Goal: Transaction & Acquisition: Complete application form

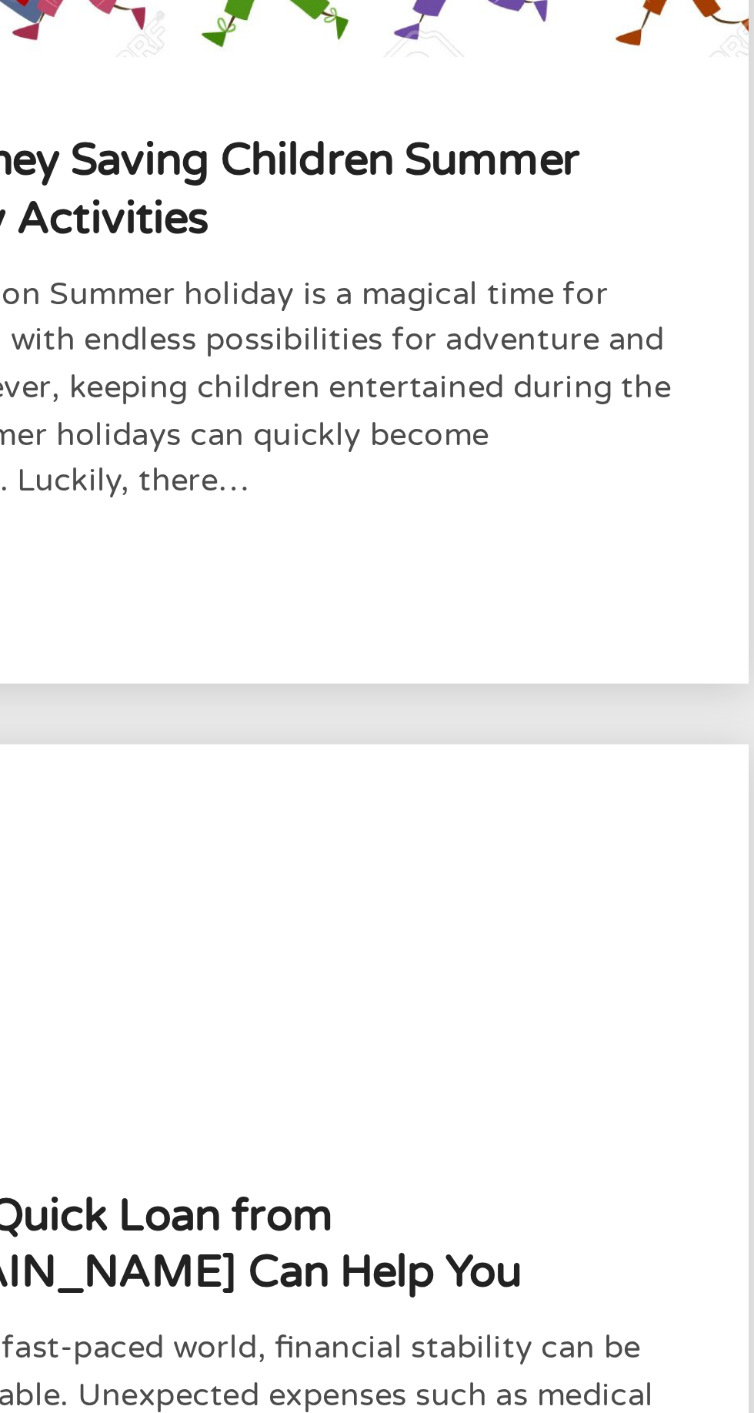
scroll to position [3, 0]
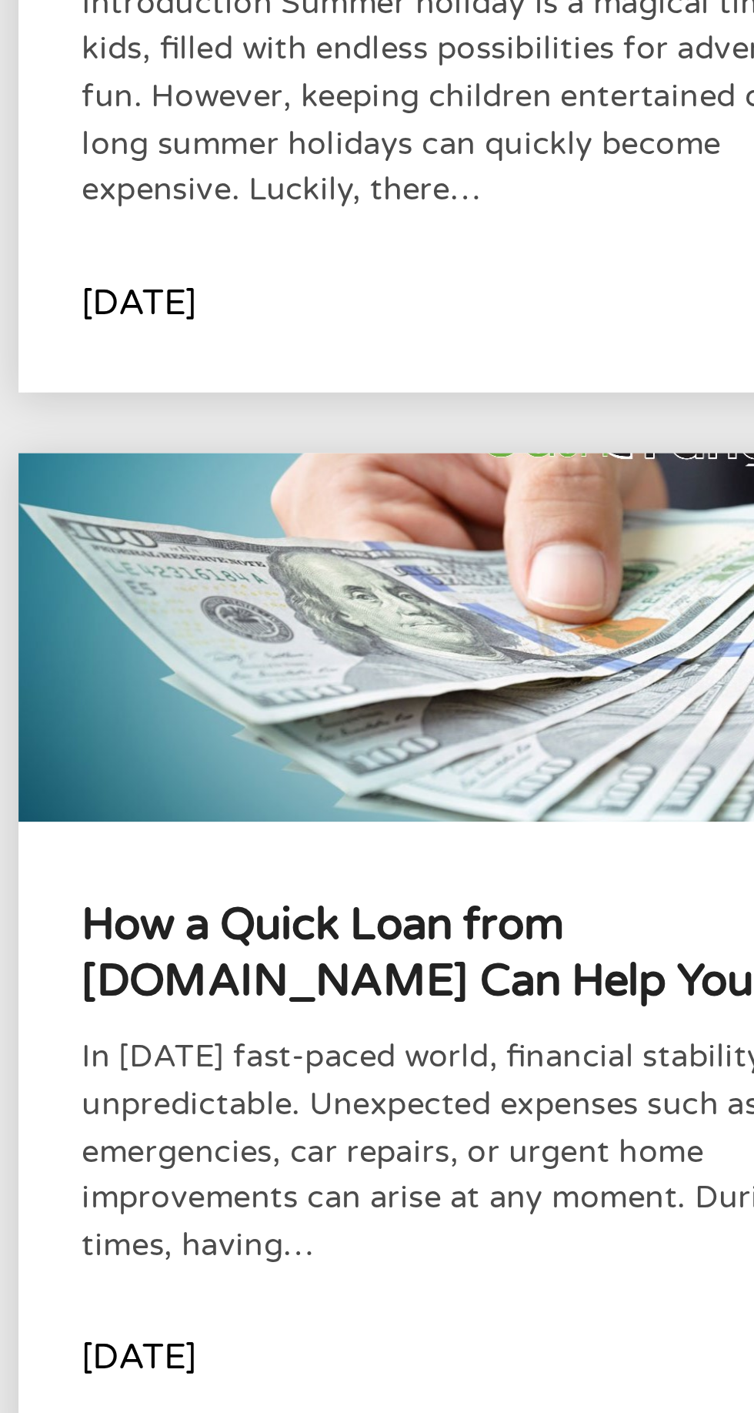
click at [172, 654] on h4 "How a Quick Loan from [DOMAIN_NAME] Can Help You" at bounding box center [195, 647] width 297 height 41
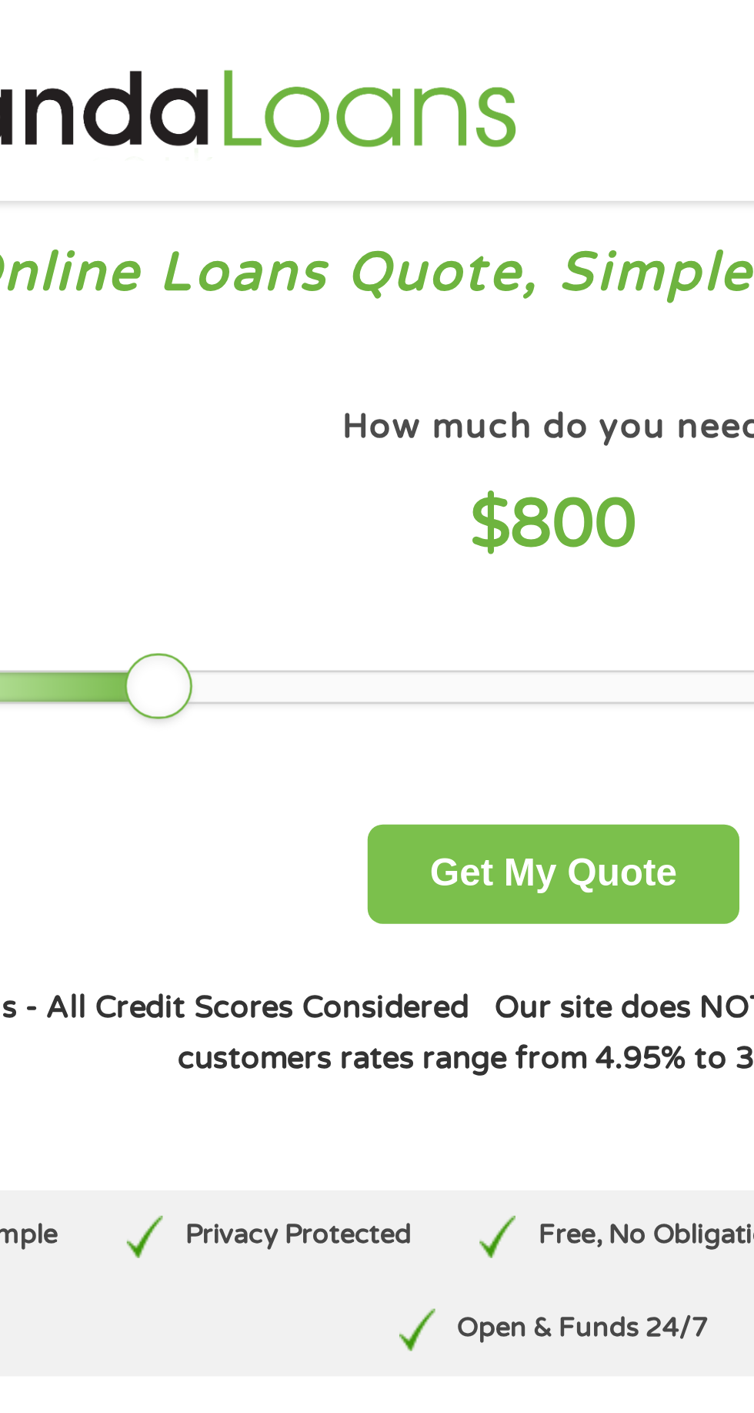
click at [382, 320] on button "Get My Quote" at bounding box center [376, 318] width 135 height 36
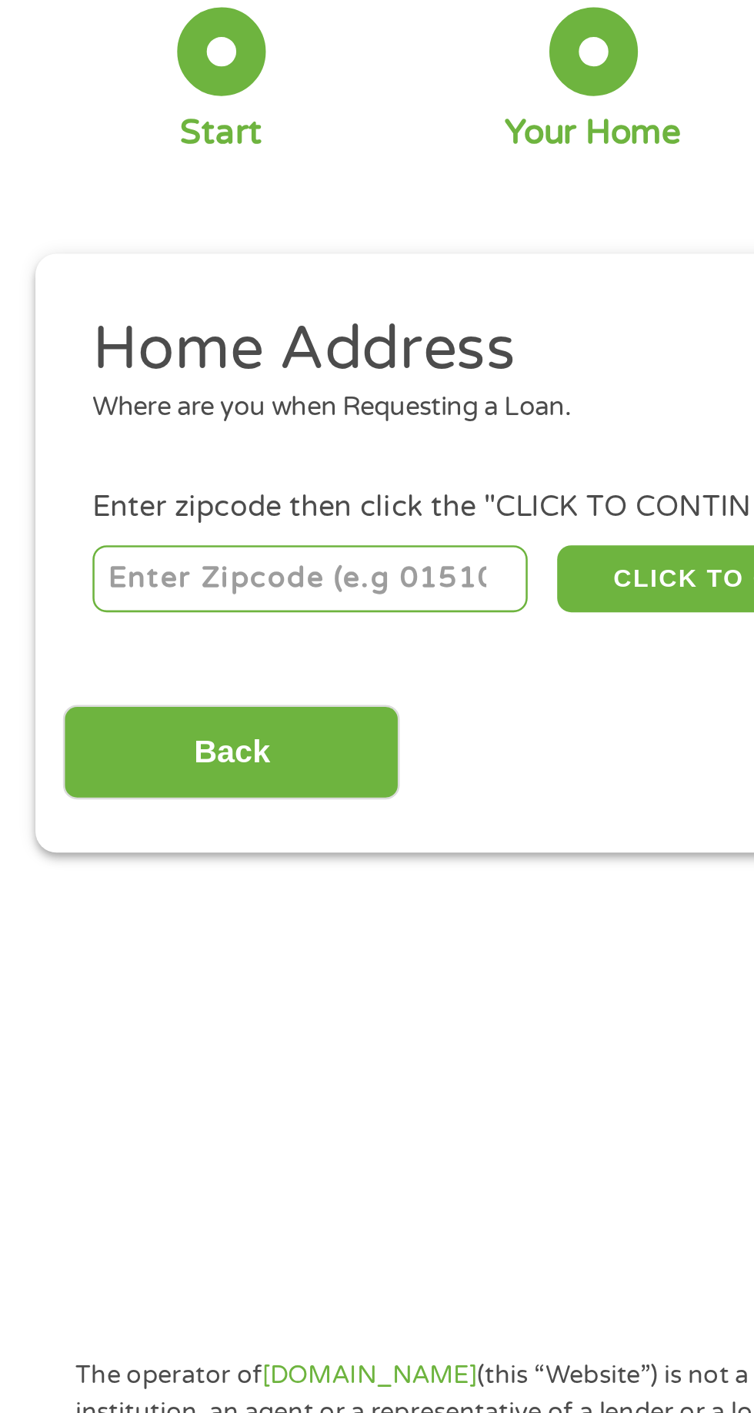
click at [169, 333] on input "number" at bounding box center [121, 333] width 171 height 26
type input "90745"
select select "[US_STATE]"
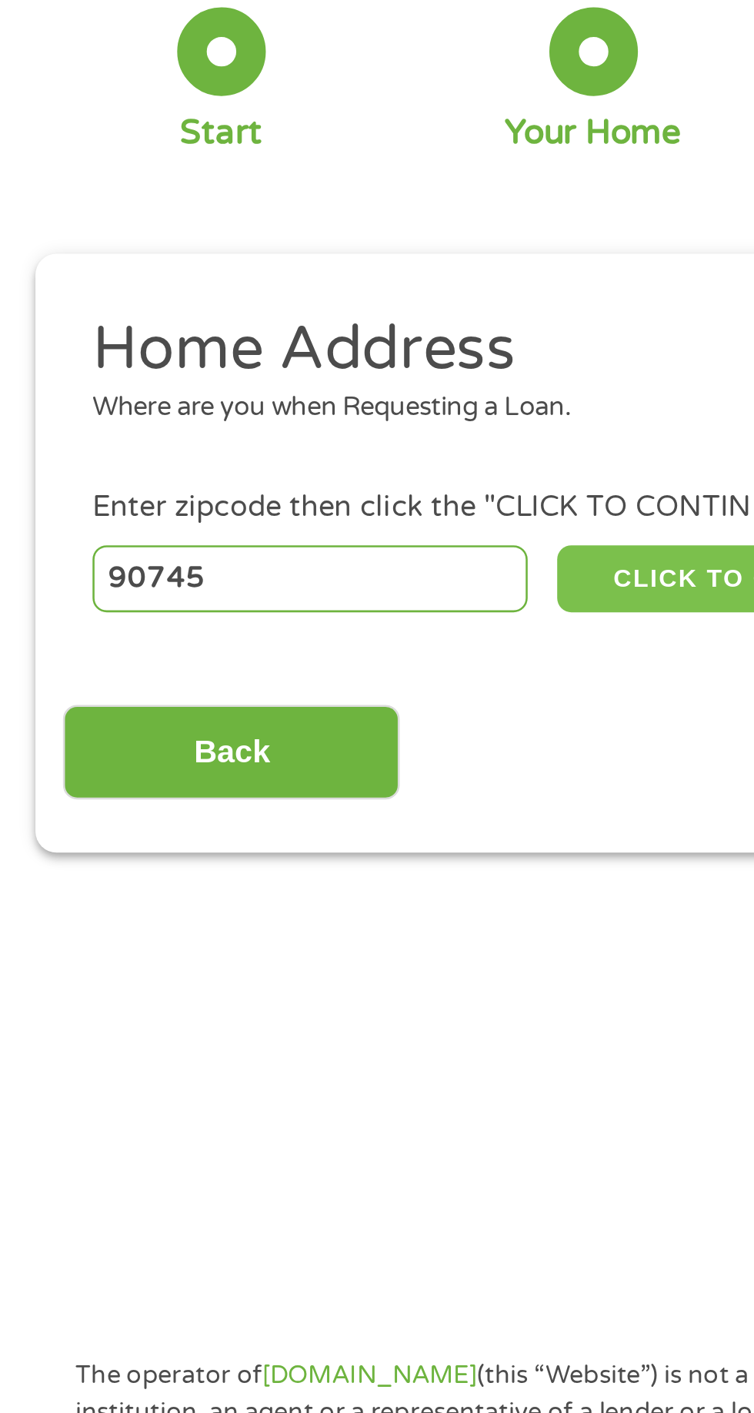
click at [273, 334] on button "CLICK TO CONTINUE" at bounding box center [292, 333] width 149 height 26
type input "90745"
type input "[PERSON_NAME]"
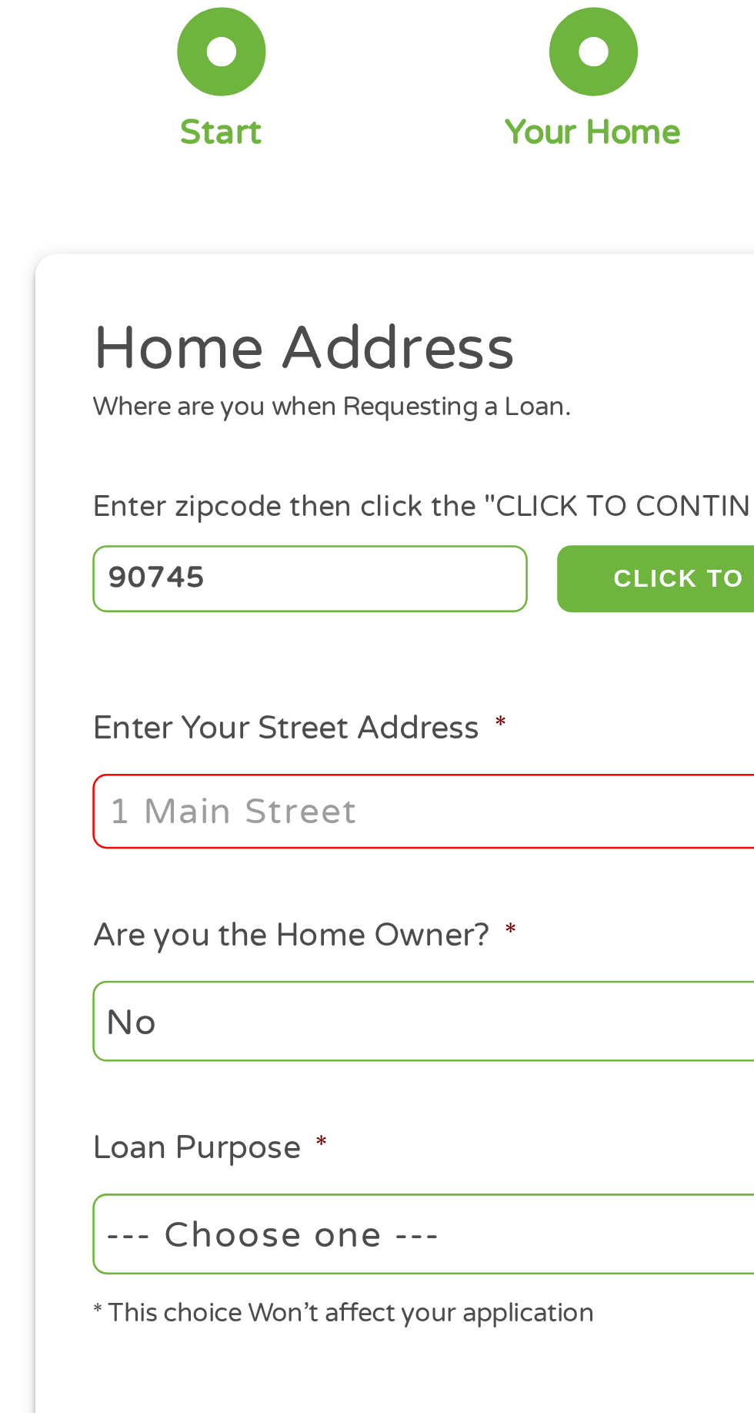
click at [162, 430] on input "Enter Your Street Address *" at bounding box center [201, 424] width 330 height 29
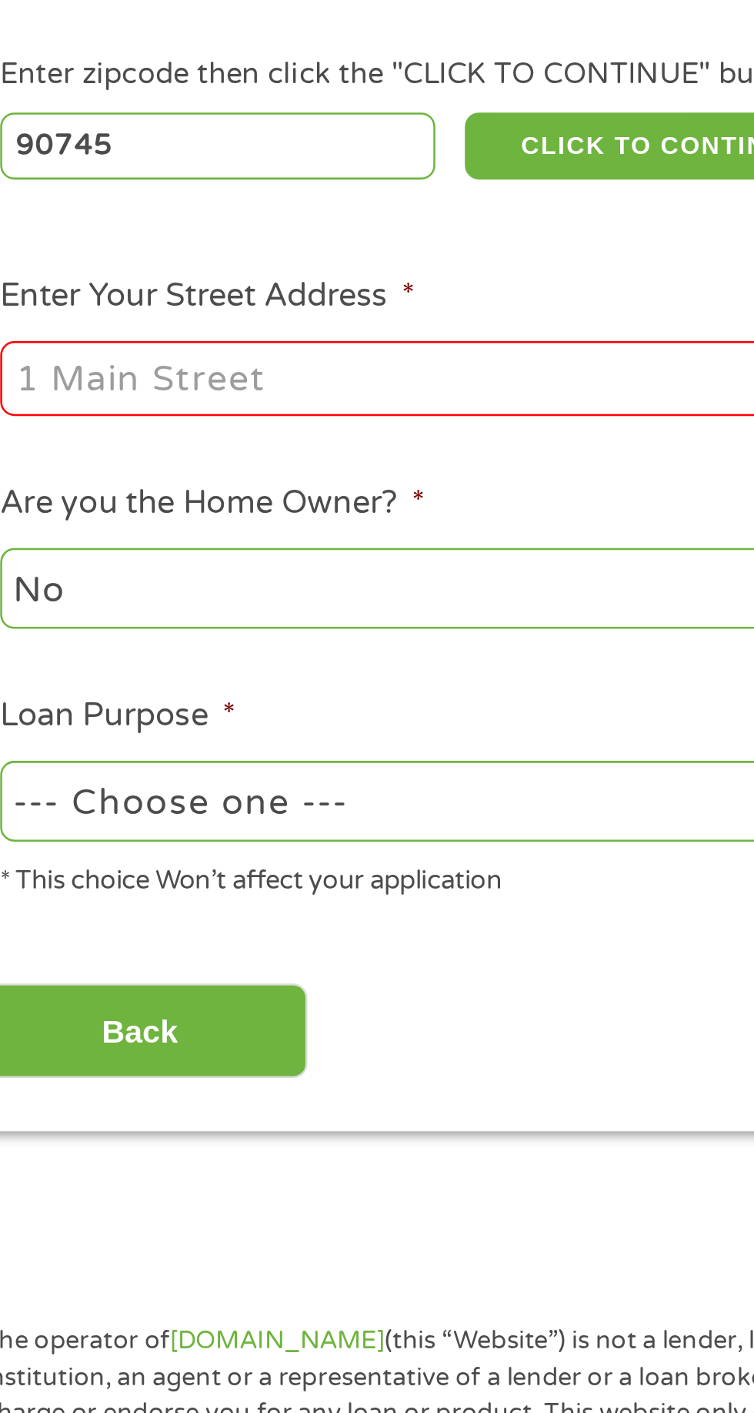
type input "[STREET_ADDRESS][PERSON_NAME]"
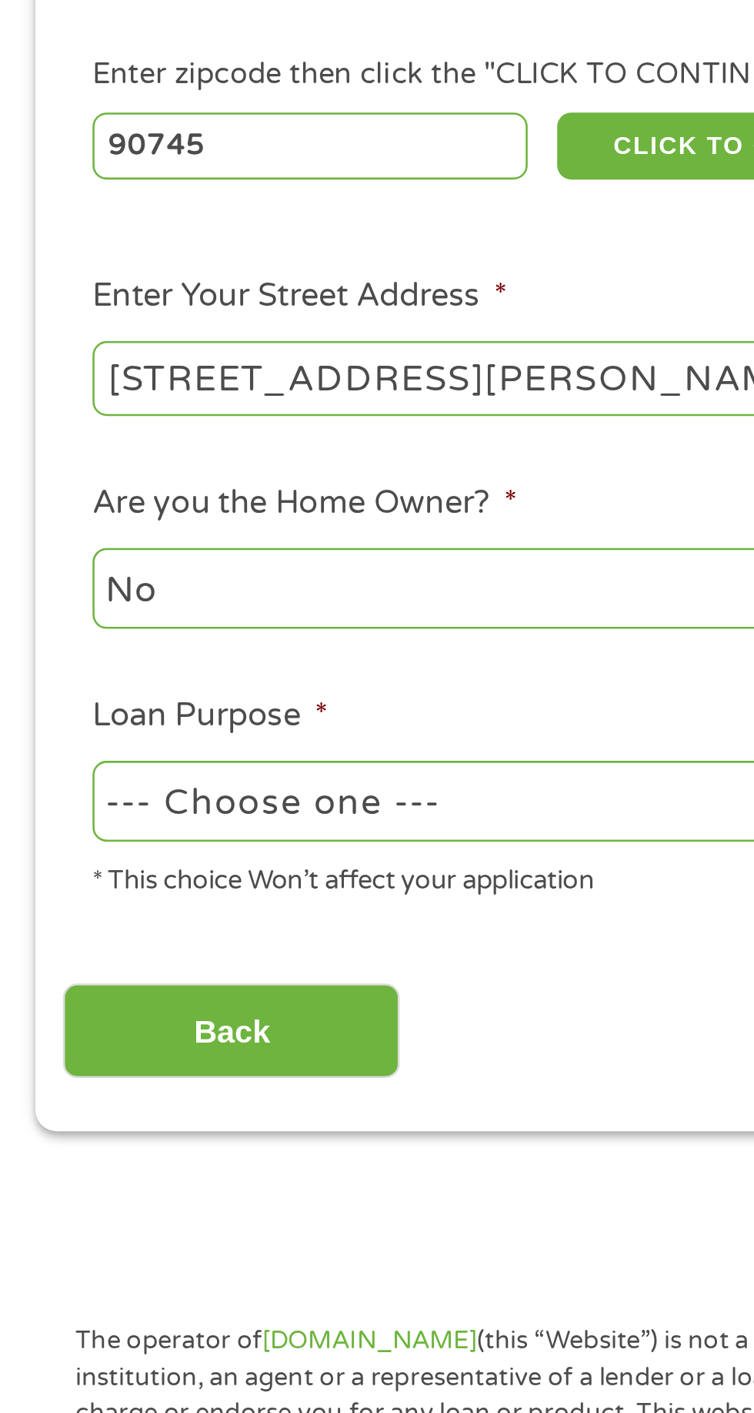
click at [164, 584] on select "--- Choose one --- Pay Bills Debt Consolidation Home Improvement Major Purchase…" at bounding box center [201, 590] width 330 height 32
select select "shorttermcash"
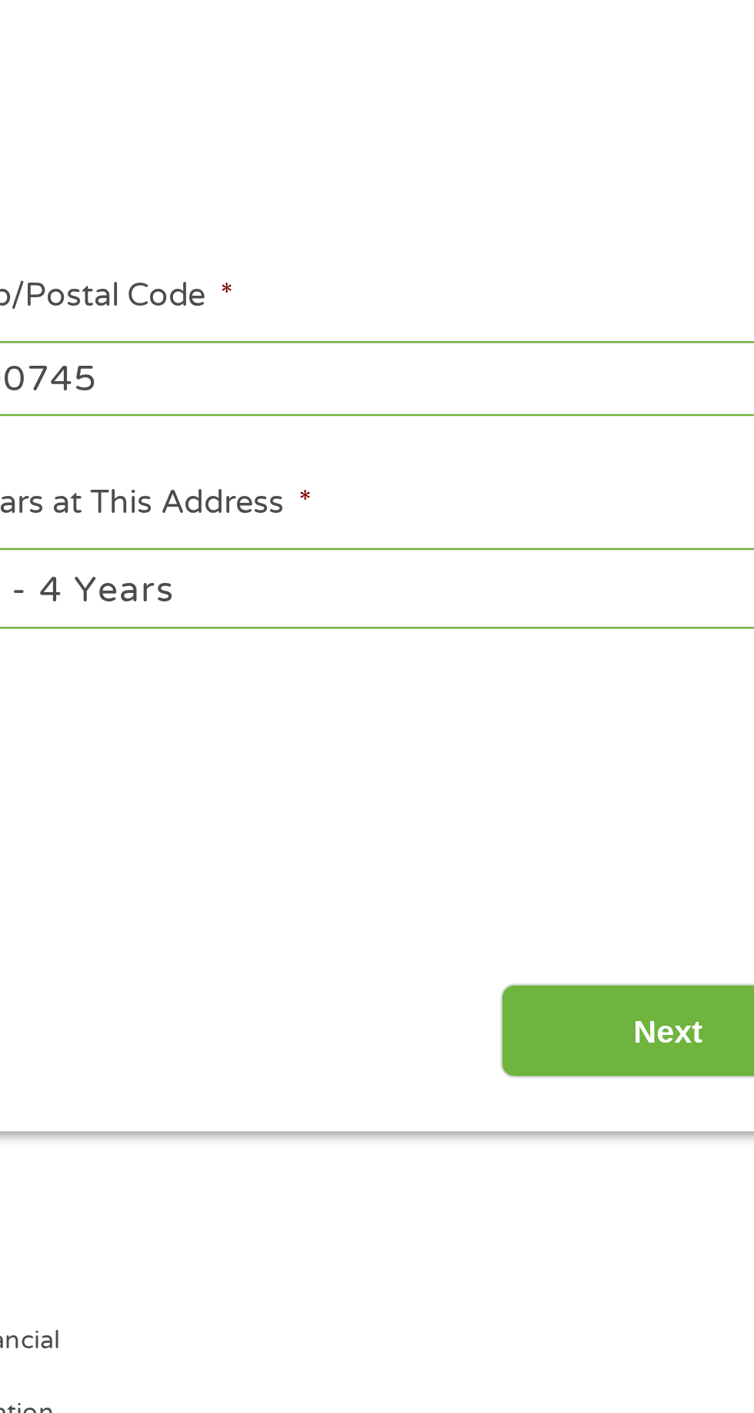
scroll to position [8, 0]
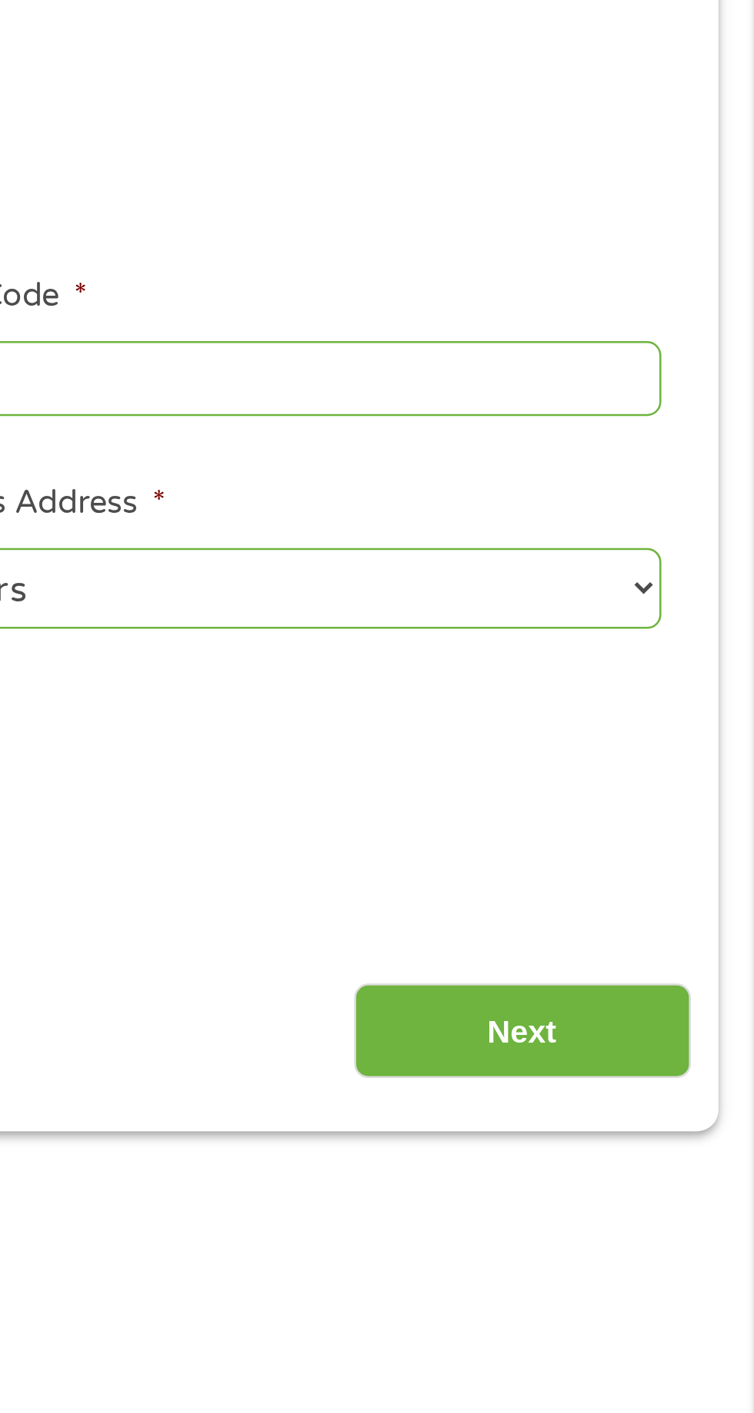
click at [671, 684] on input "Next" at bounding box center [664, 680] width 132 height 38
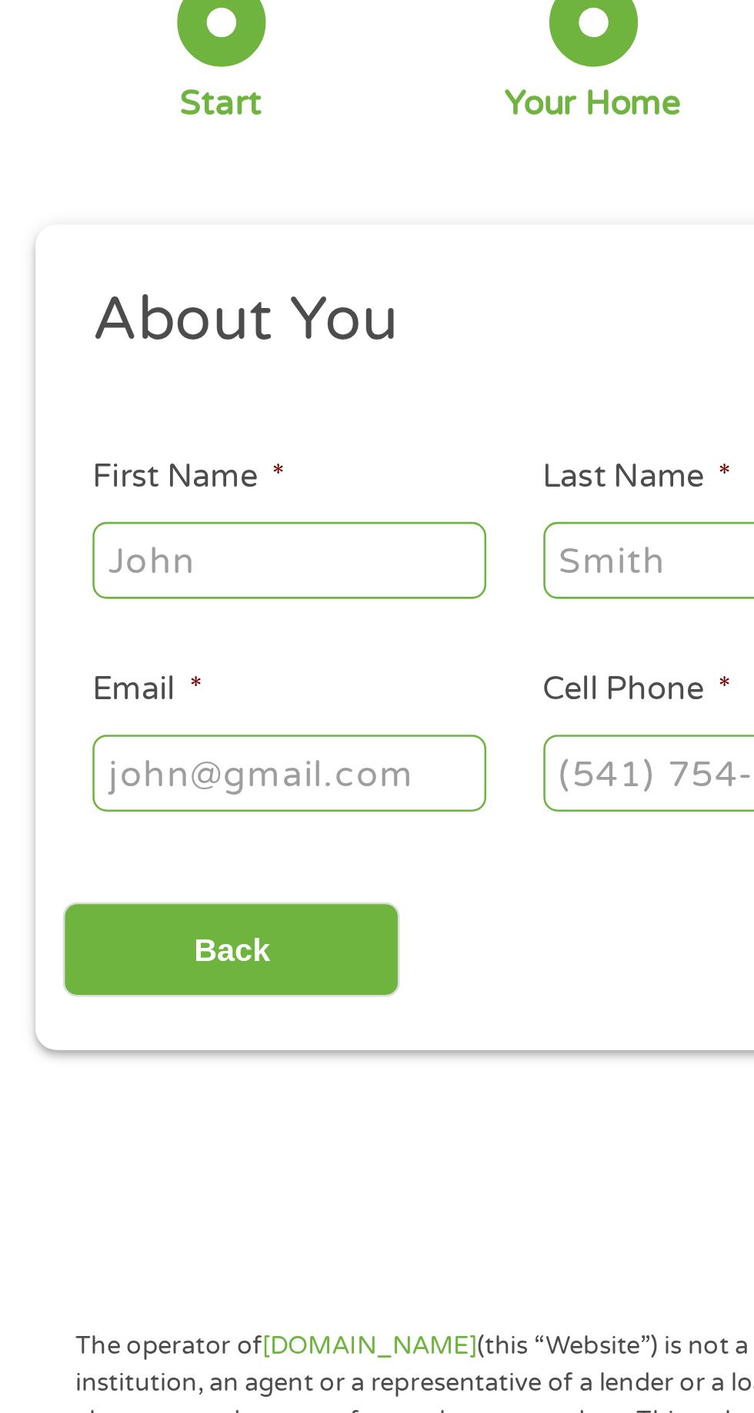
click at [148, 336] on input "First Name *" at bounding box center [113, 337] width 154 height 29
type input "[PERSON_NAME]"
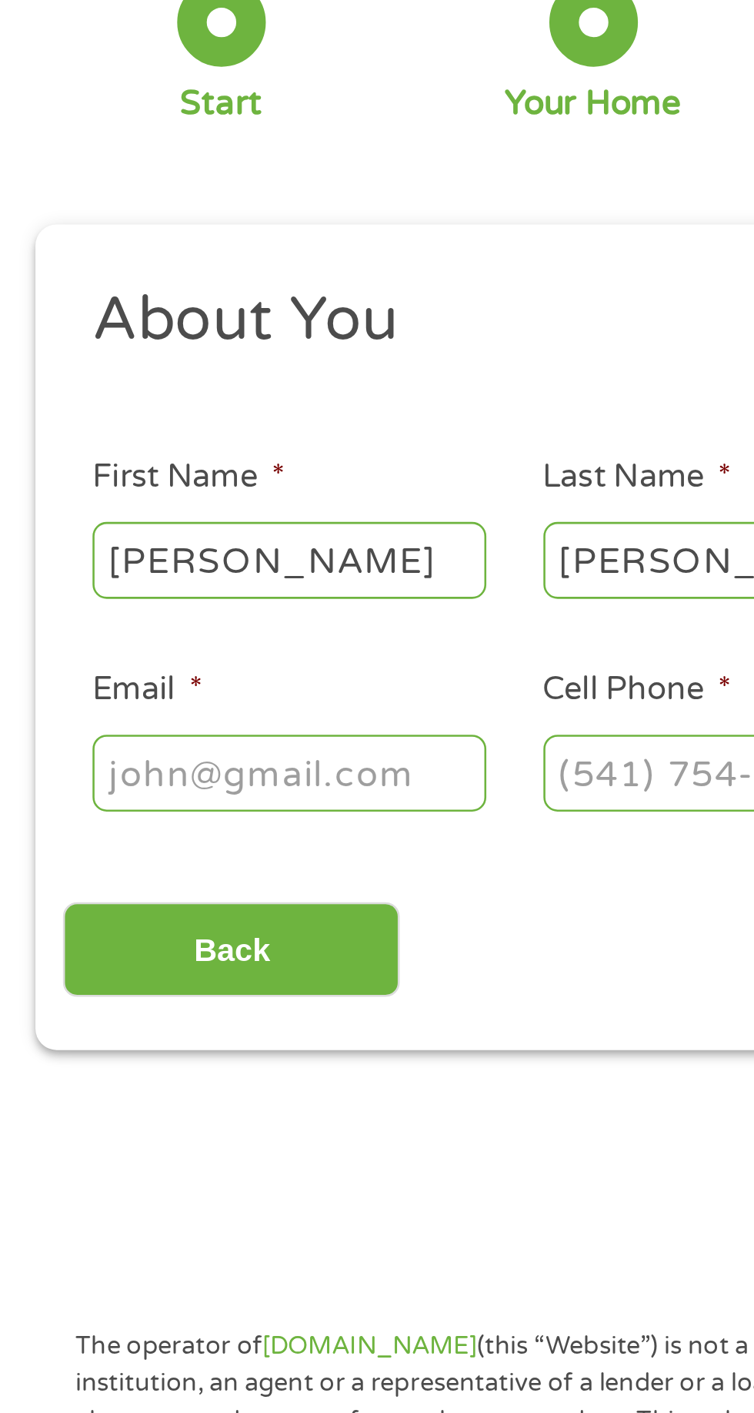
type input "[EMAIL_ADDRESS][DOMAIN_NAME]"
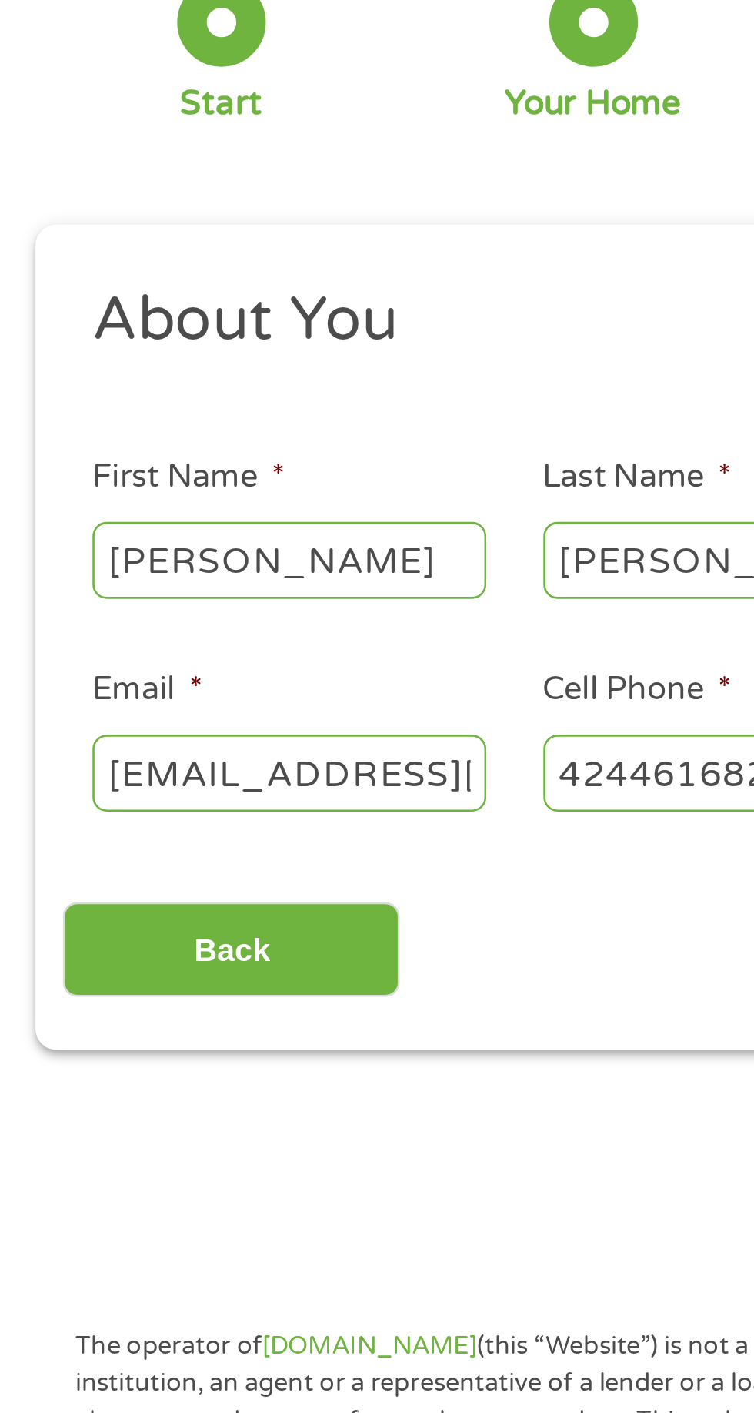
type input "[PHONE_NUMBER]"
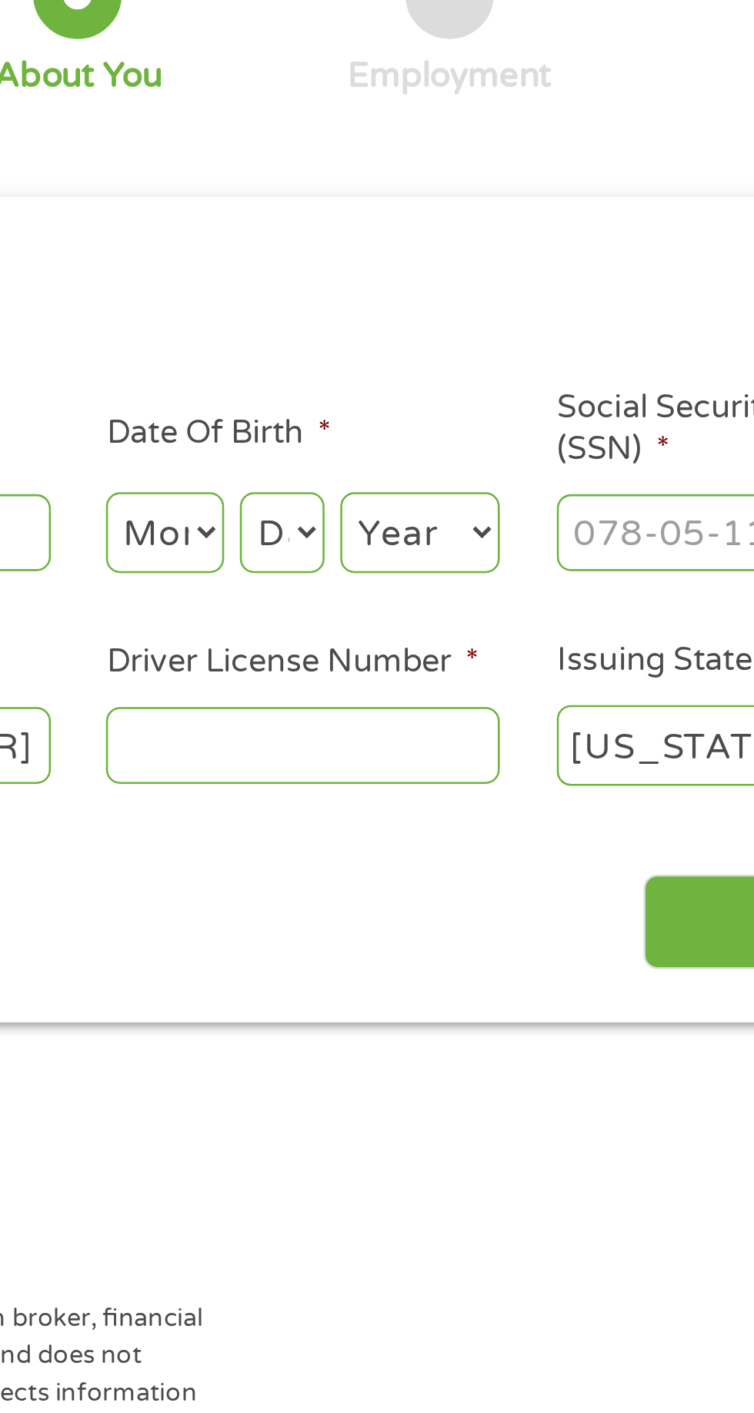
click at [433, 335] on select "Month 1 2 3 4 5 6 7 8 9 10 11 12" at bounding box center [411, 338] width 46 height 32
select select "1"
click at [460, 339] on select "Day 1 2 3 4 5 6 7 8 9 10 11 12 13 14 15 16 17 18 19 20 21 22 23 24 25 26 27 28 …" at bounding box center [456, 338] width 33 height 32
select select "14"
click at [524, 336] on select "Year [DATE] 2006 2005 2004 2003 2002 2001 2000 1999 1998 1997 1996 1995 1994 19…" at bounding box center [511, 338] width 62 height 32
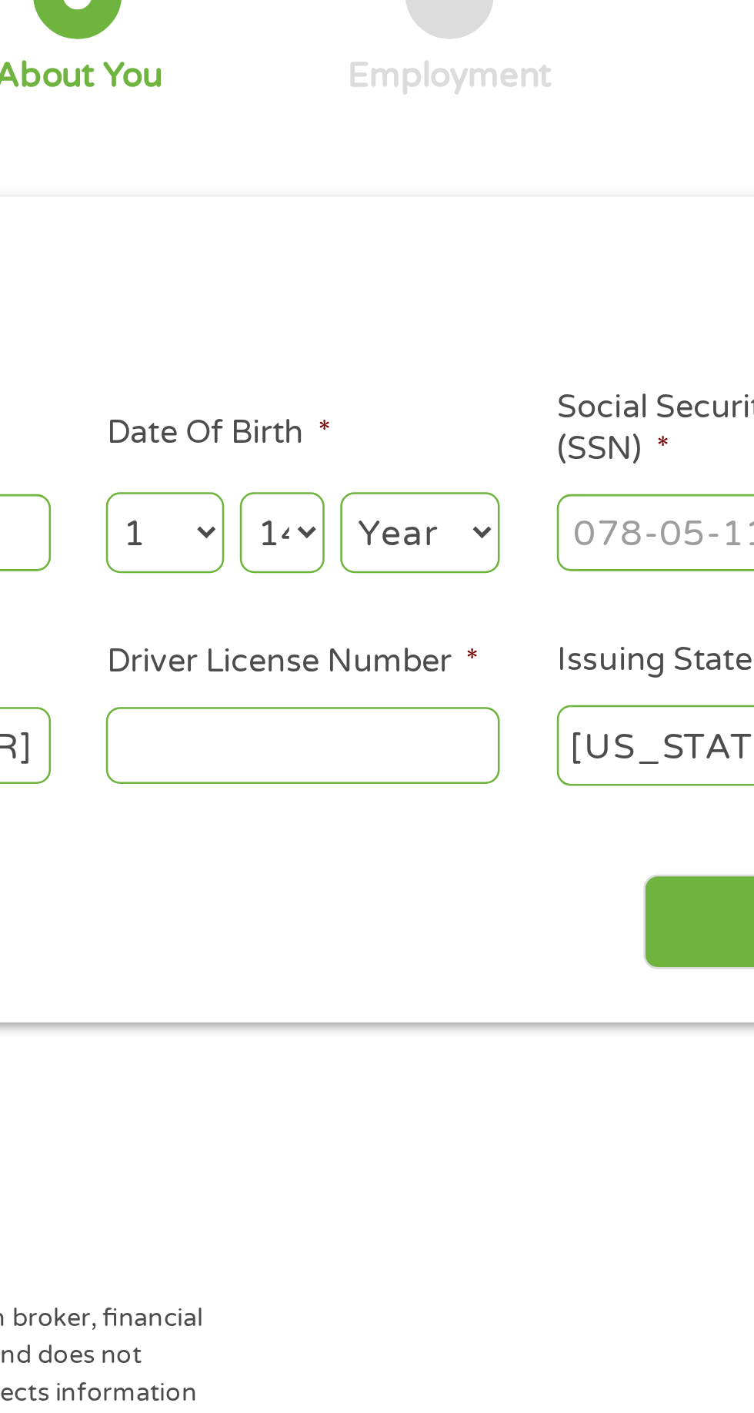
select select "1969"
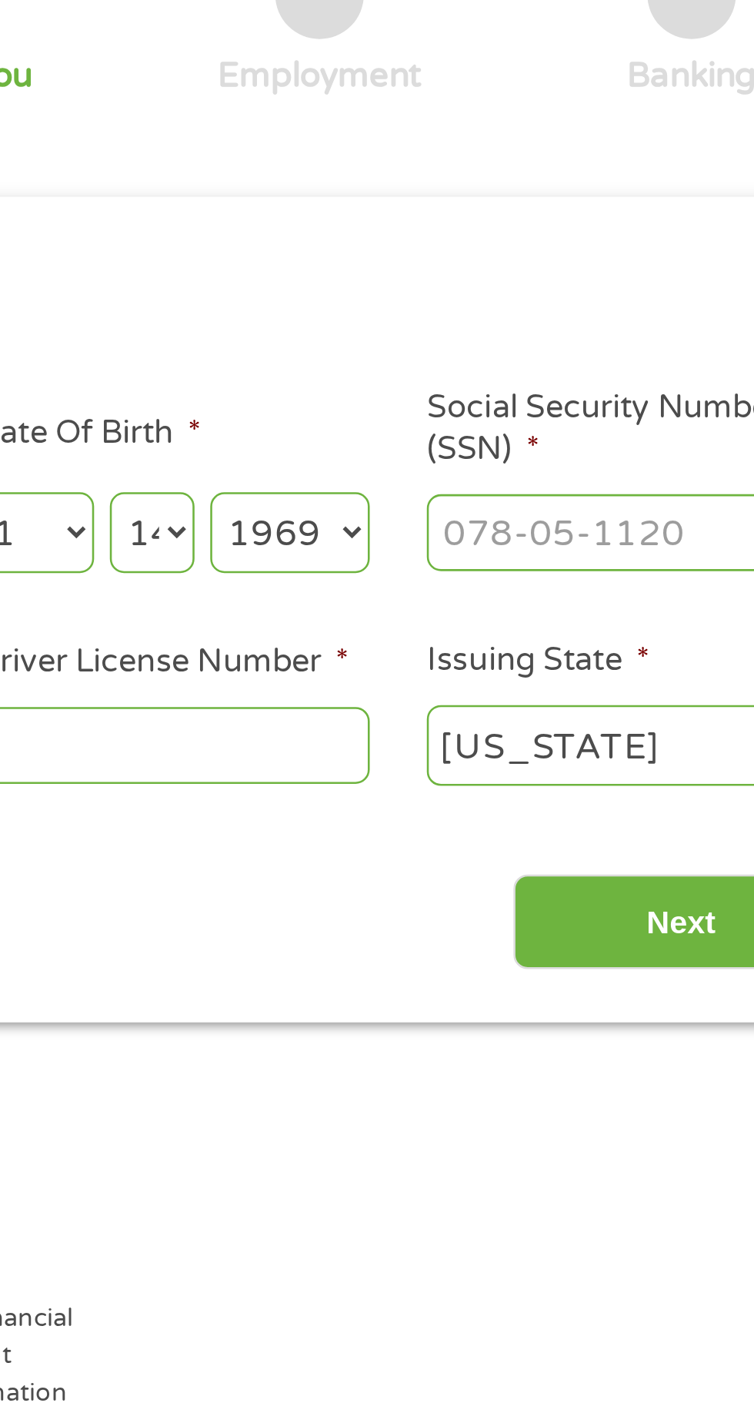
click at [638, 333] on input "Social Security Number (SSN) *" at bounding box center [641, 337] width 154 height 29
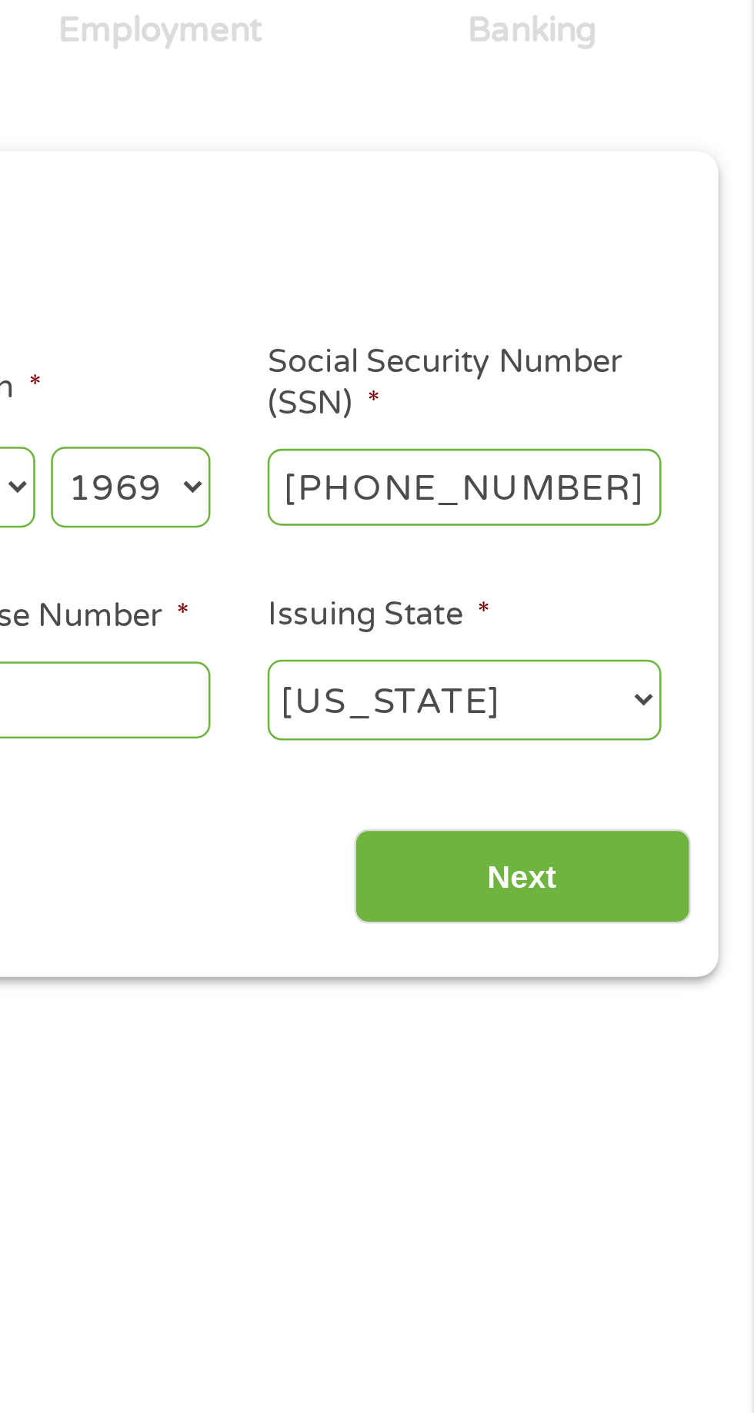
type input "554-15-8955"
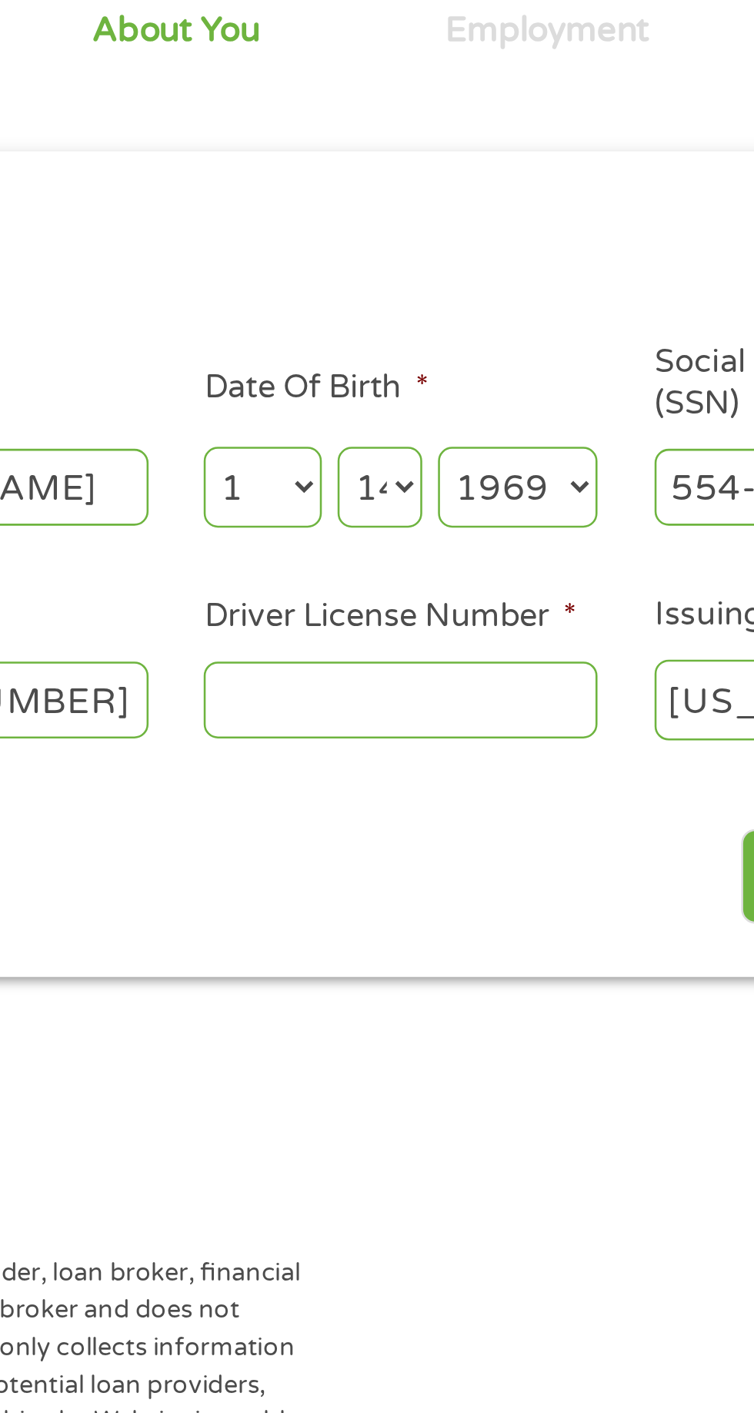
click at [475, 416] on input "Driver License Number *" at bounding box center [465, 420] width 154 height 29
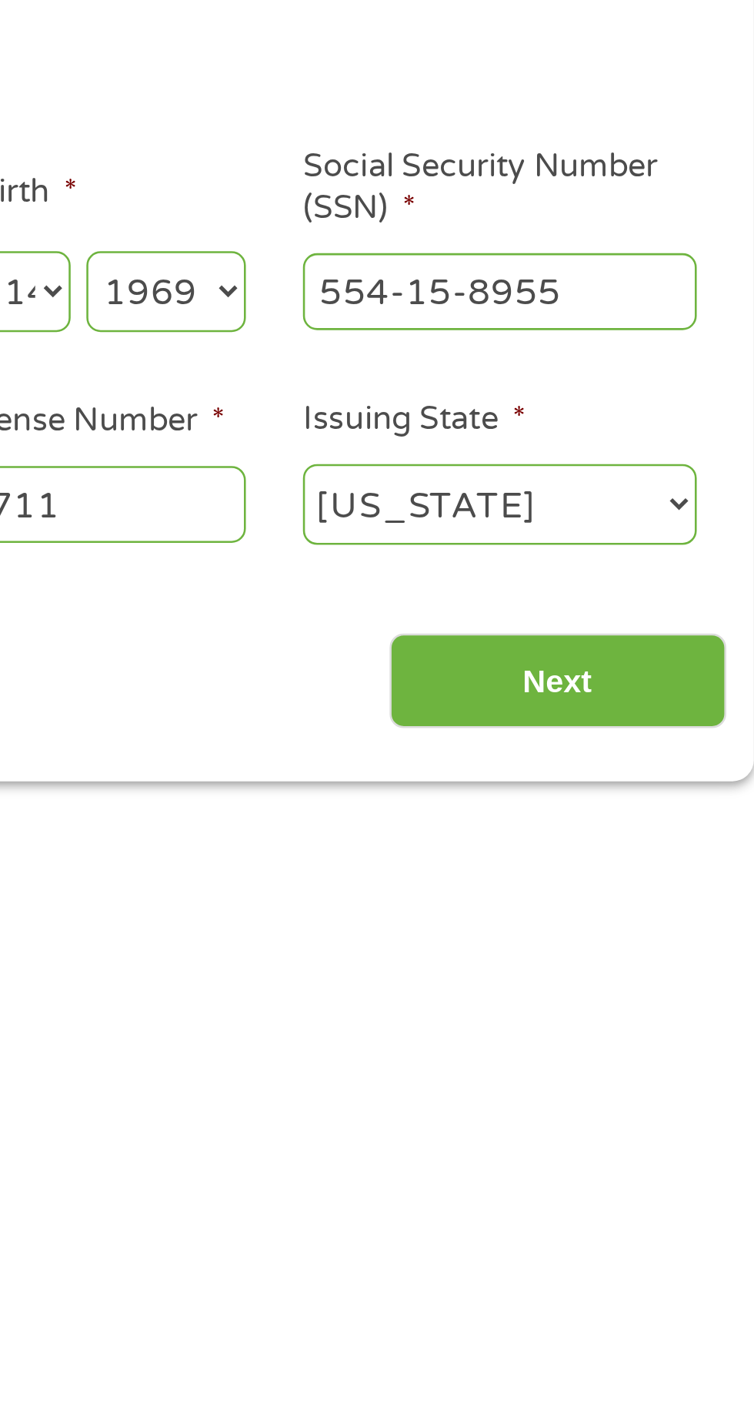
type input "A1386711"
click at [674, 491] on input "Next" at bounding box center [664, 490] width 132 height 38
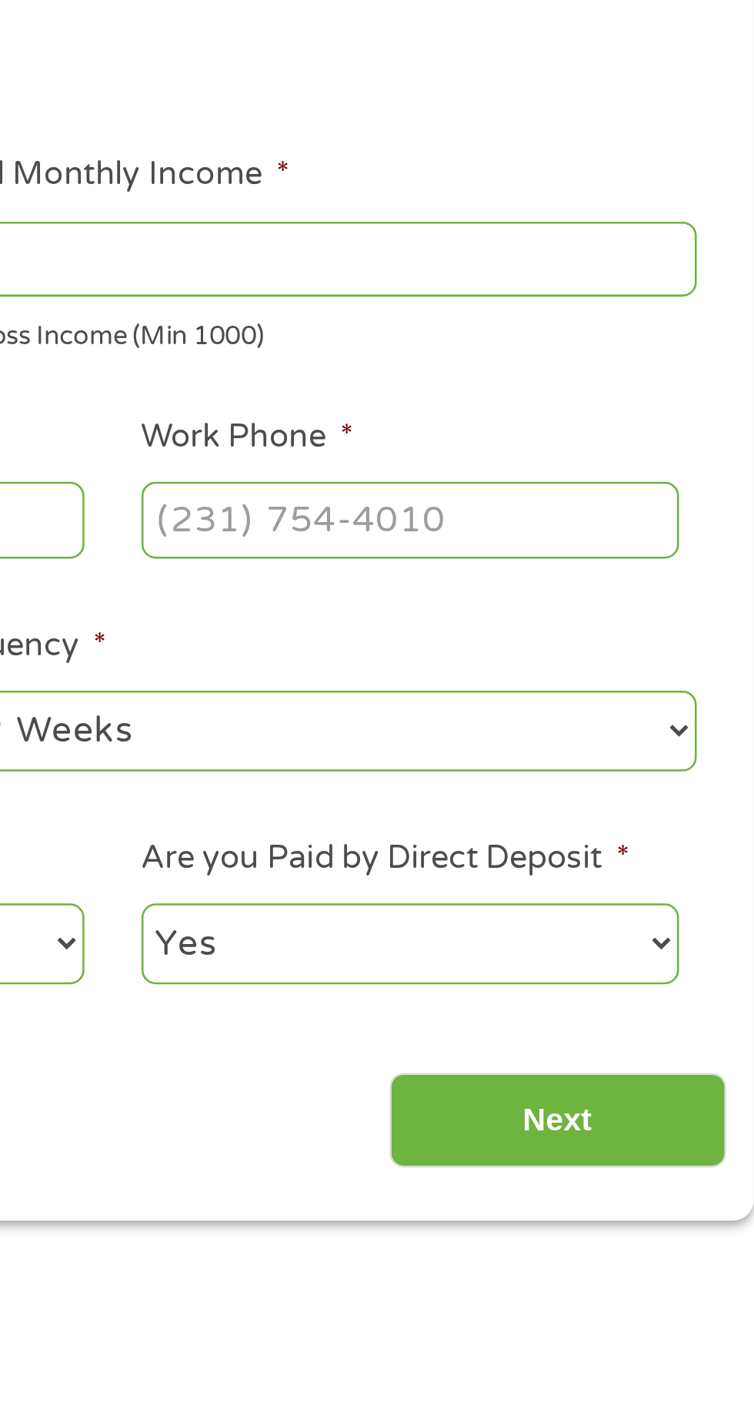
scroll to position [6, 6]
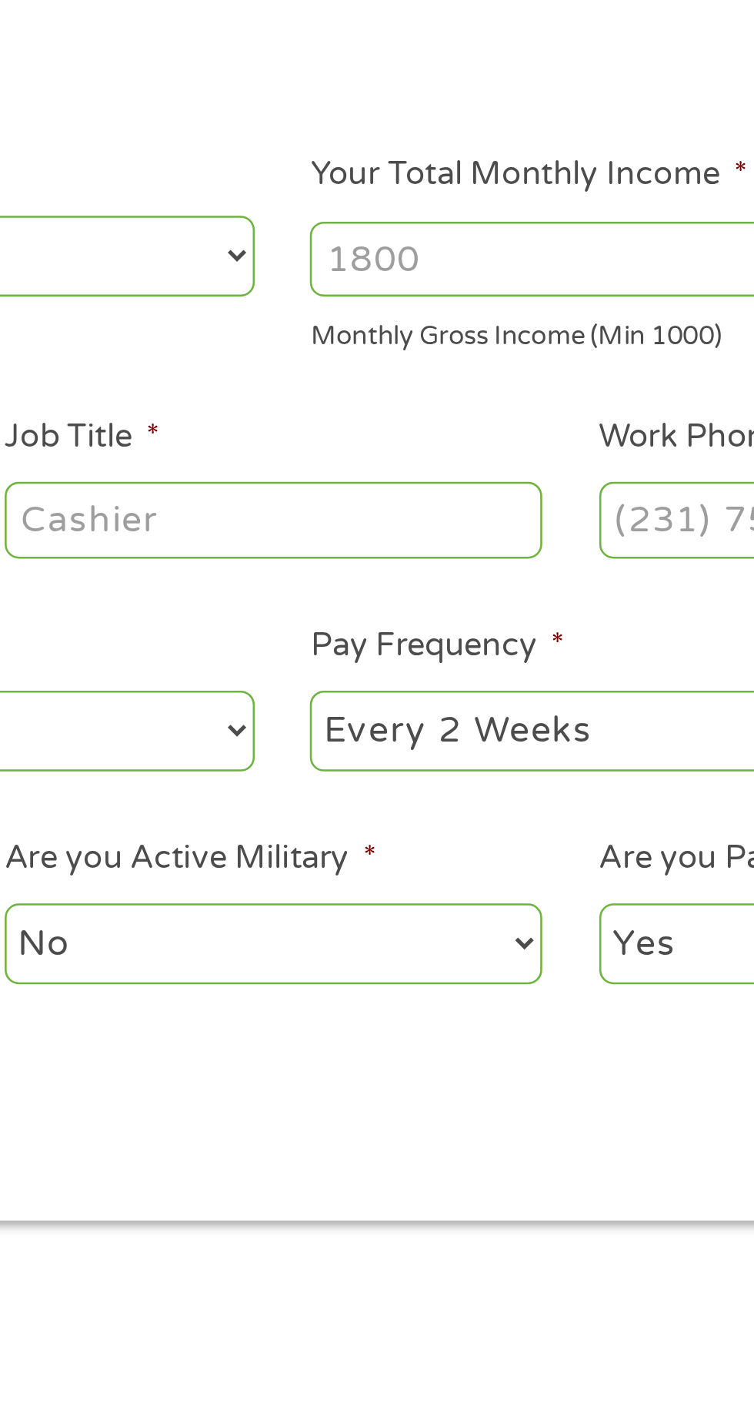
click at [481, 329] on input "Your Total Monthly Income *" at bounding box center [553, 324] width 330 height 29
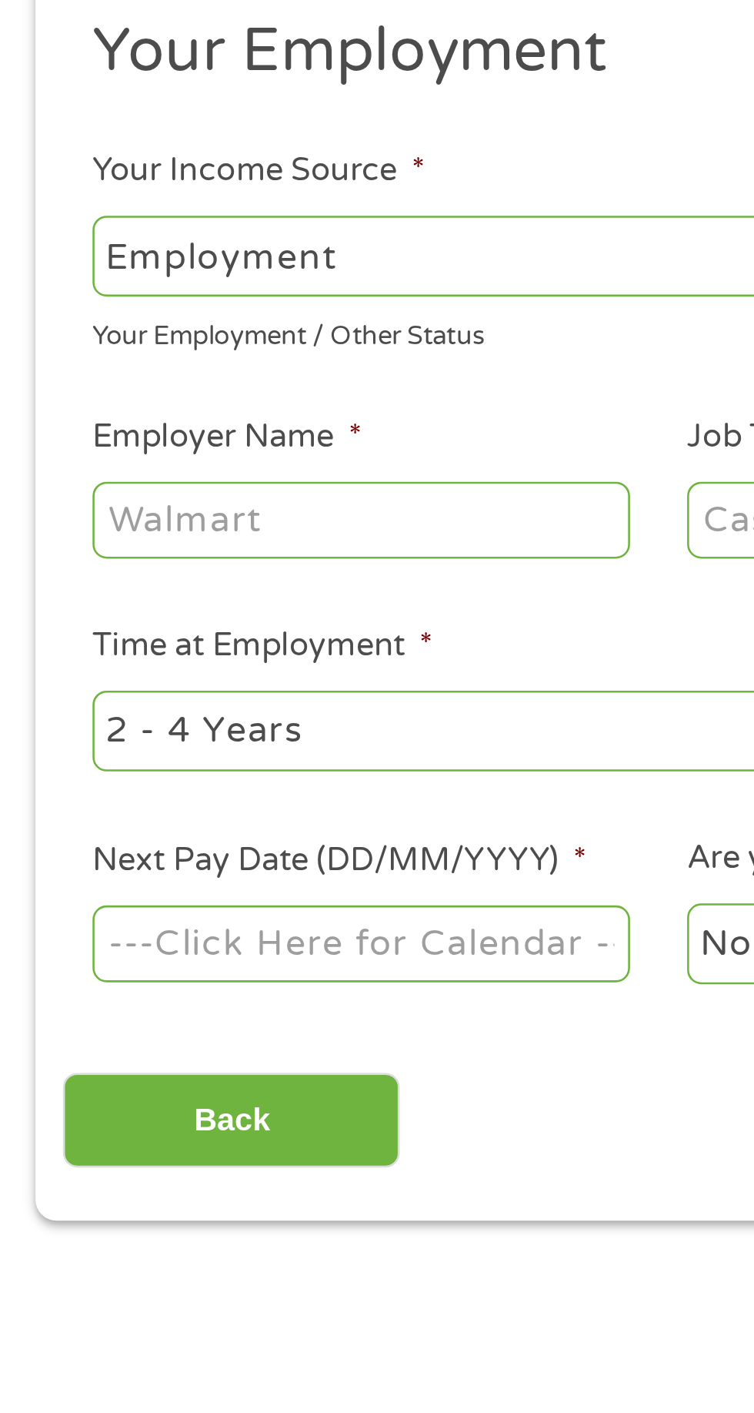
type input "4800"
click at [212, 420] on input "Employer Name *" at bounding box center [141, 426] width 210 height 29
type input "N"
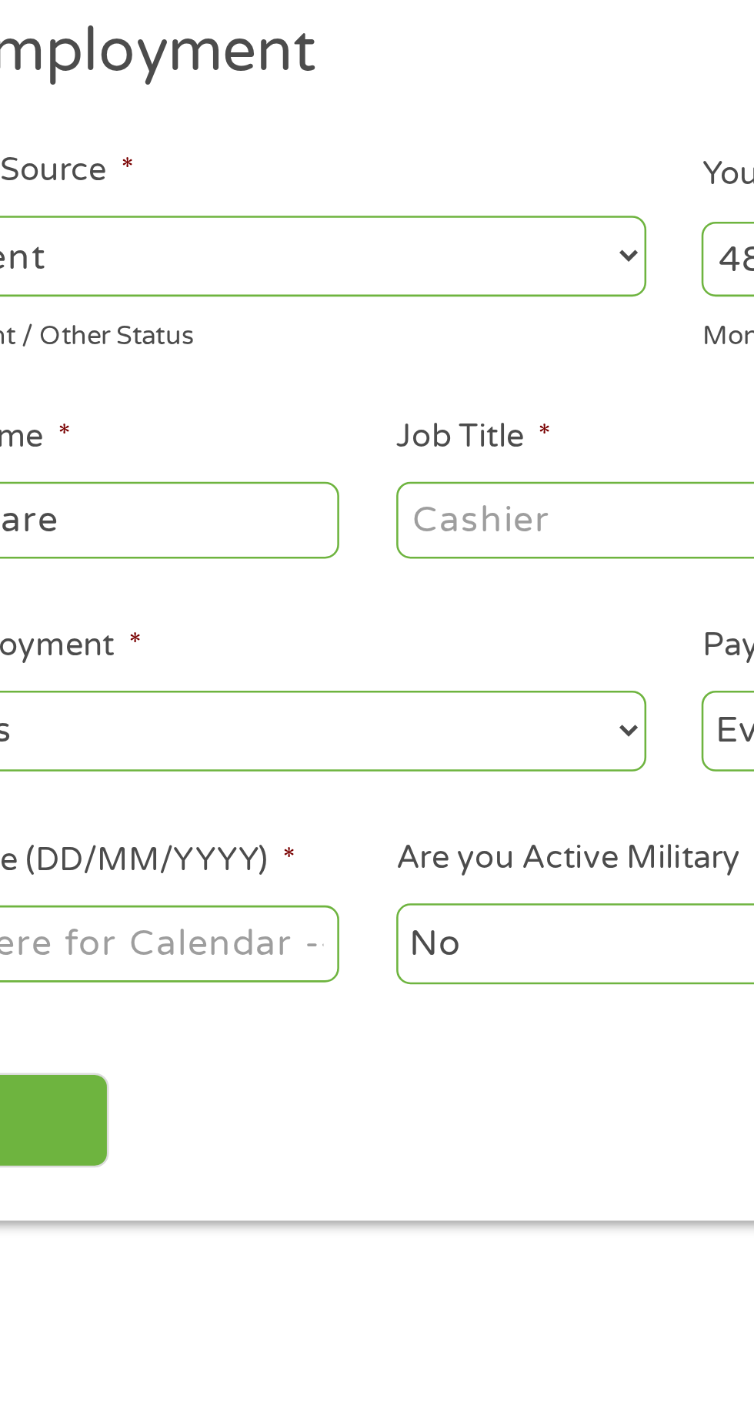
type input "In home care"
click at [353, 423] on input "Job Title *" at bounding box center [374, 426] width 210 height 29
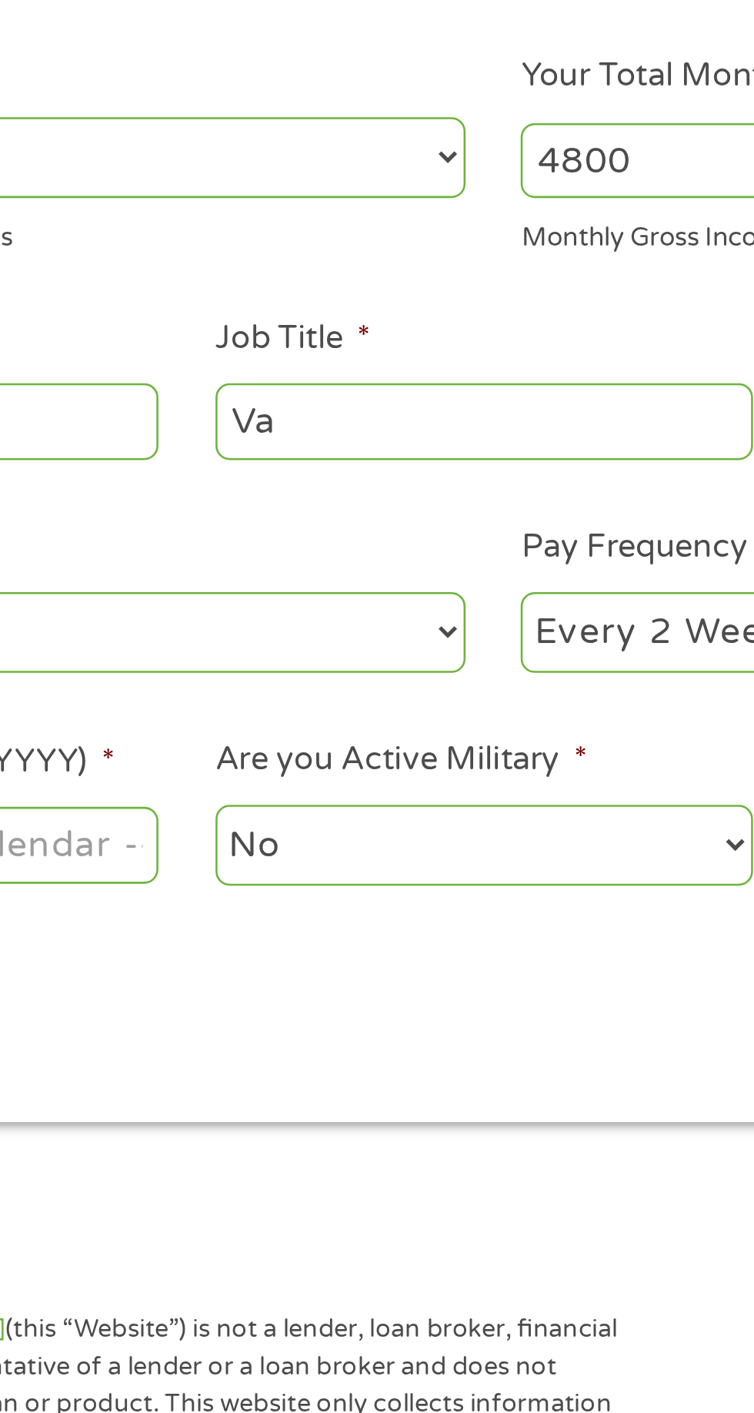
type input "V"
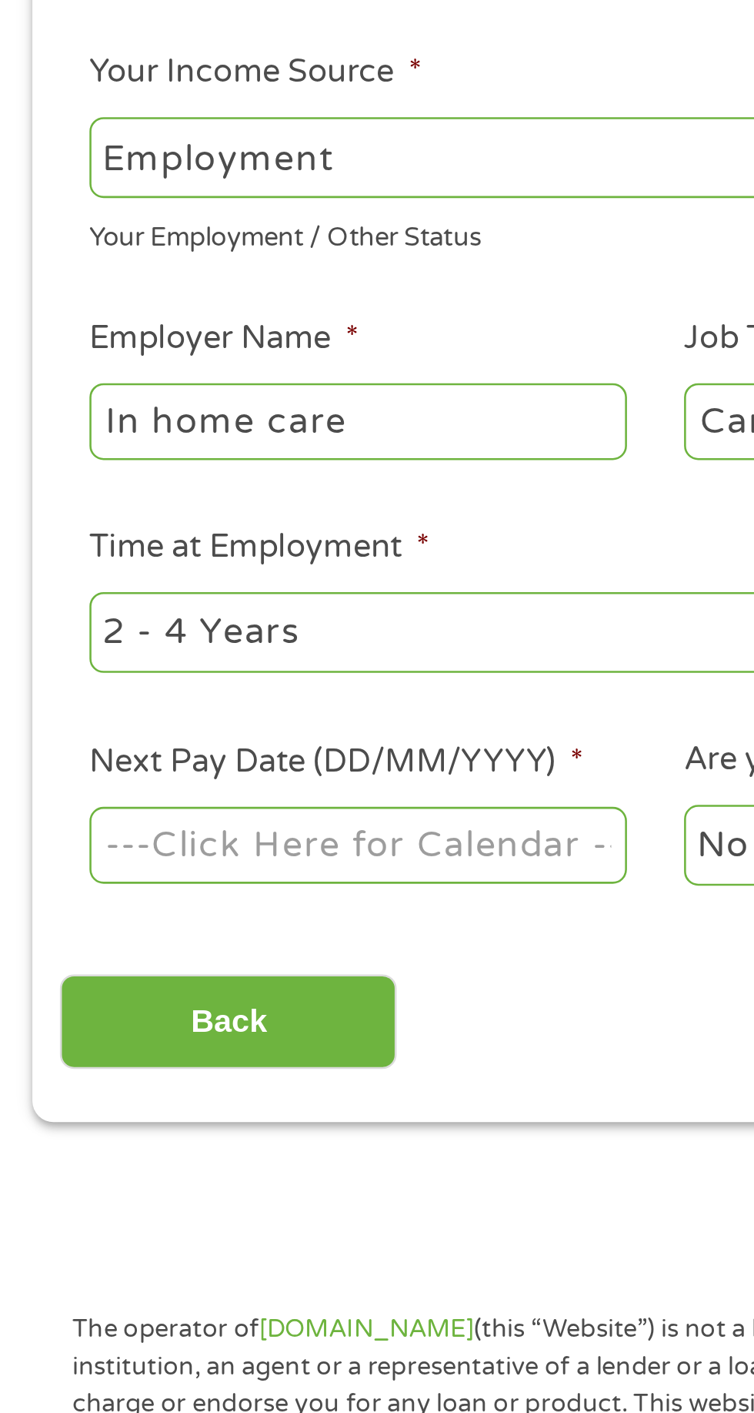
type input "Caregiver"
click at [145, 513] on select "--- Choose one --- 1 Year or less 1 - 2 Years 2 - 4 Years Over 4 Years" at bounding box center [201, 509] width 330 height 32
select select "60months"
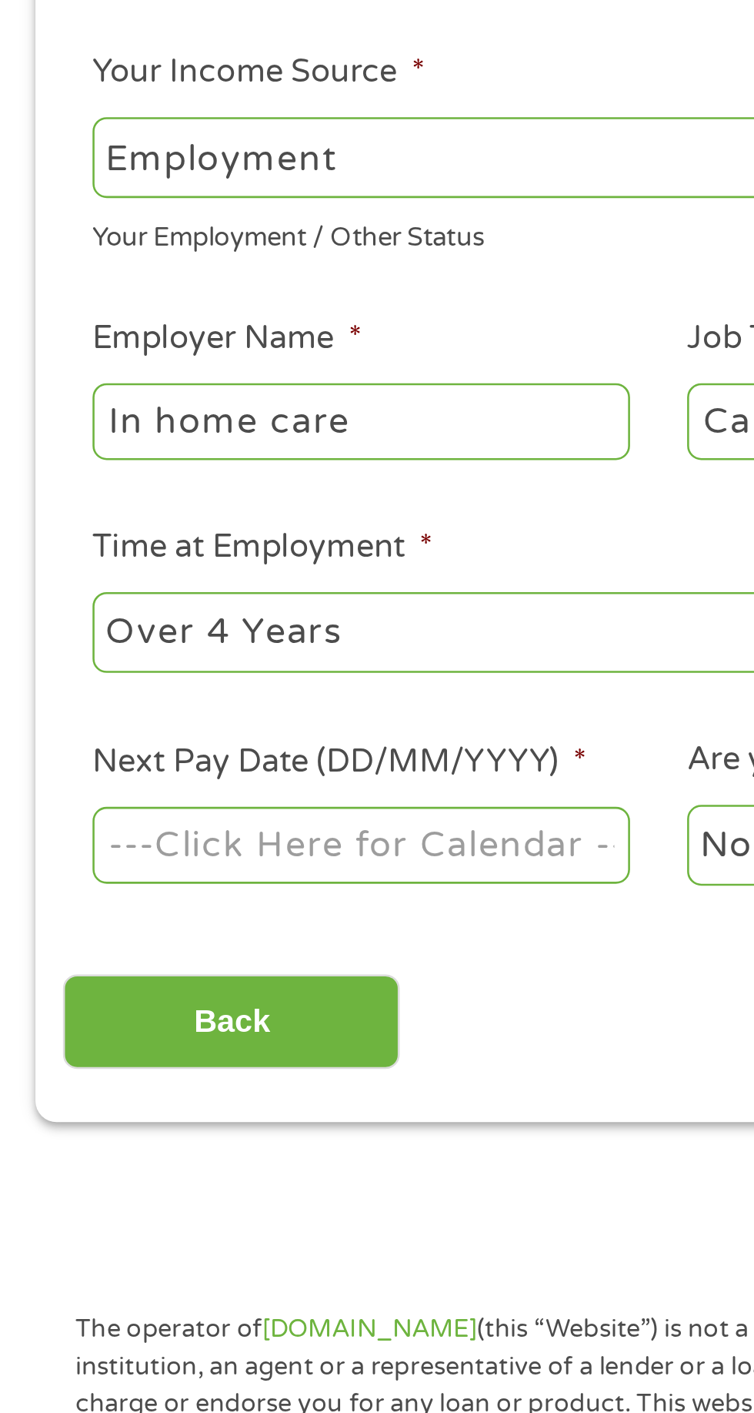
click at [175, 593] on body "Home Get Loan Offer How it works FAQs Blog Cash Loans Quick Loans Online Loans …" at bounding box center [377, 1165] width 754 height 2347
click at [173, 579] on input "Next Pay Date (DD/MM/YYYY) *" at bounding box center [141, 591] width 210 height 29
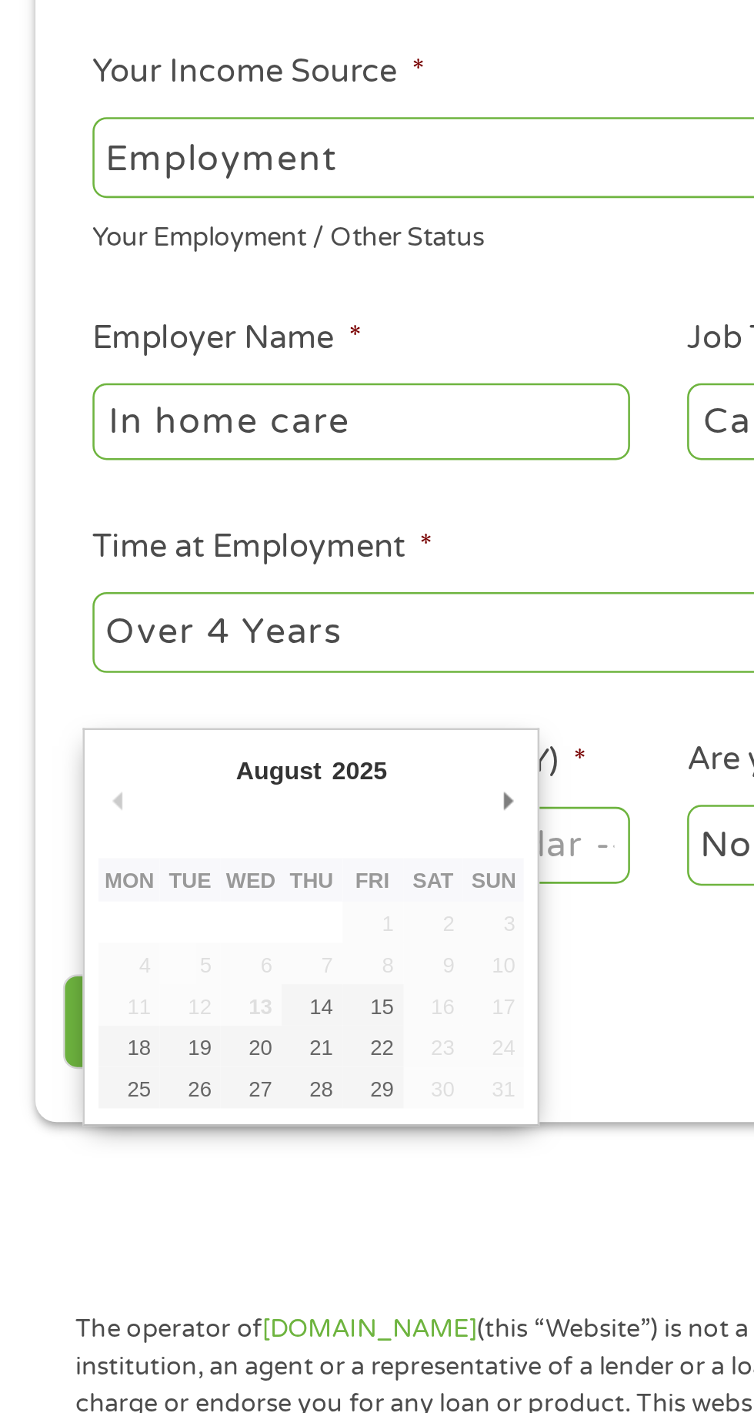
type input "[DATE]"
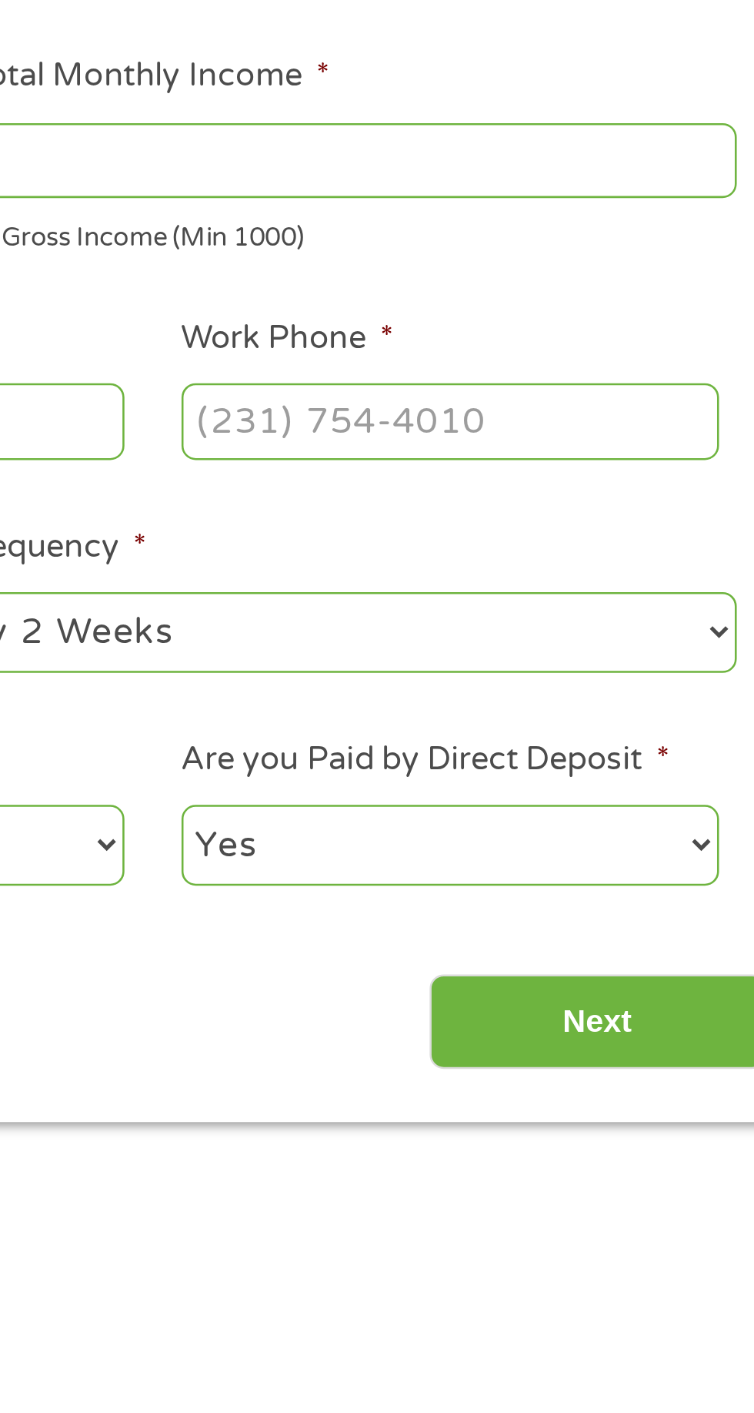
scroll to position [8, 0]
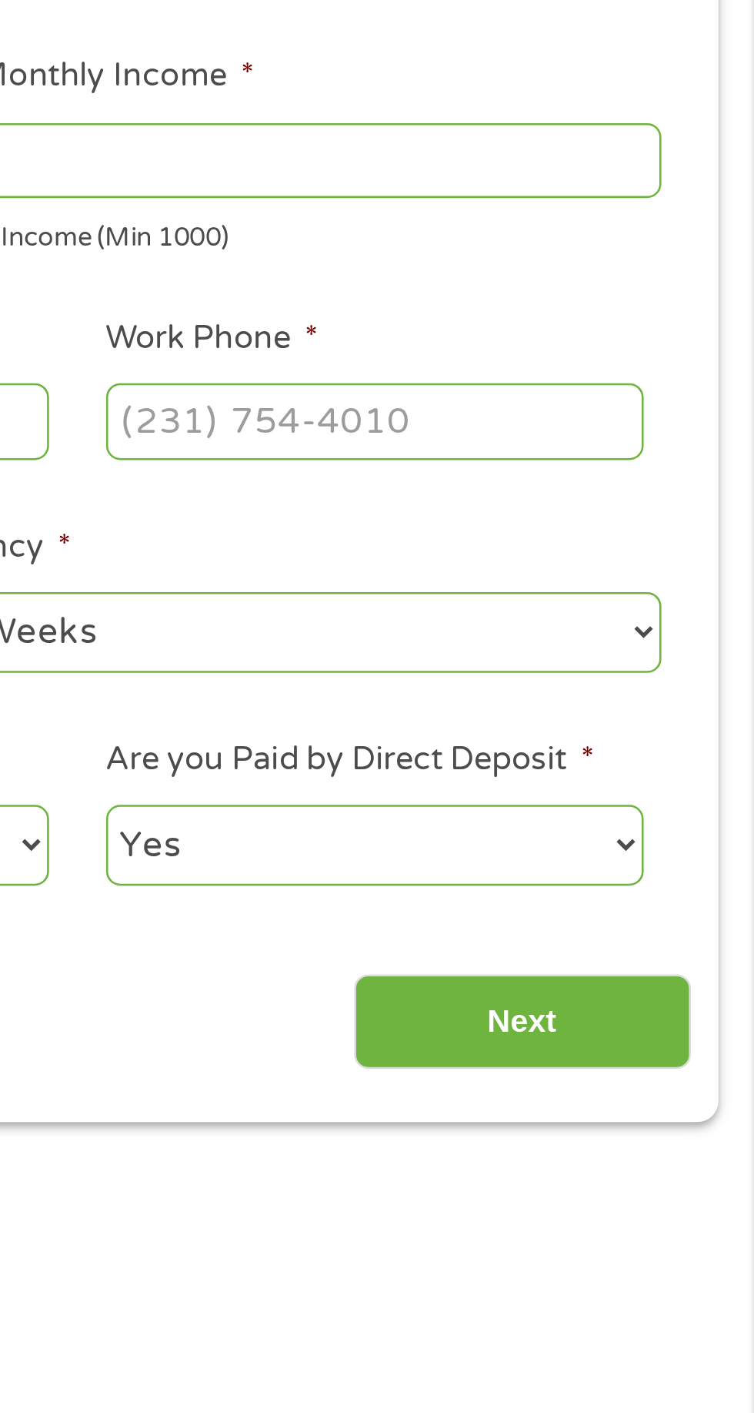
click at [671, 657] on input "Next" at bounding box center [664, 662] width 132 height 38
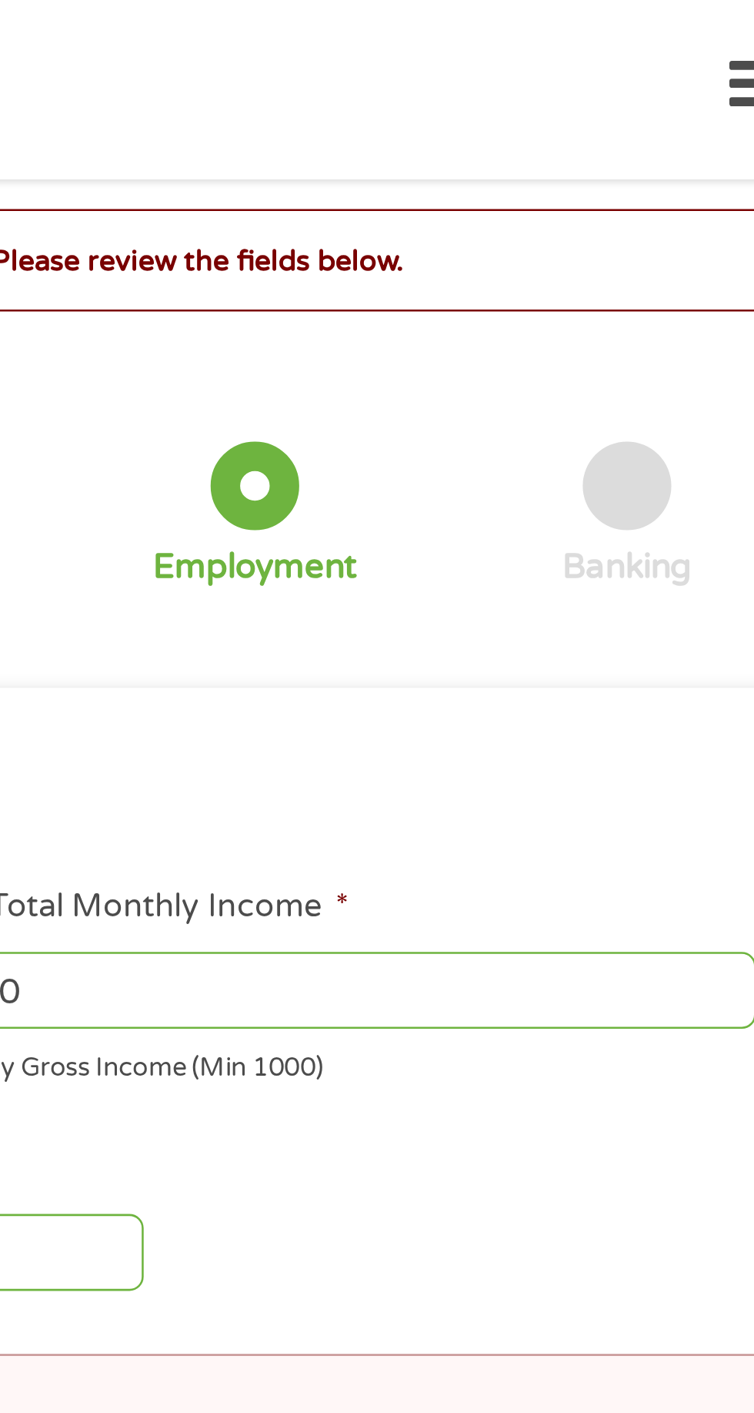
scroll to position [0, 0]
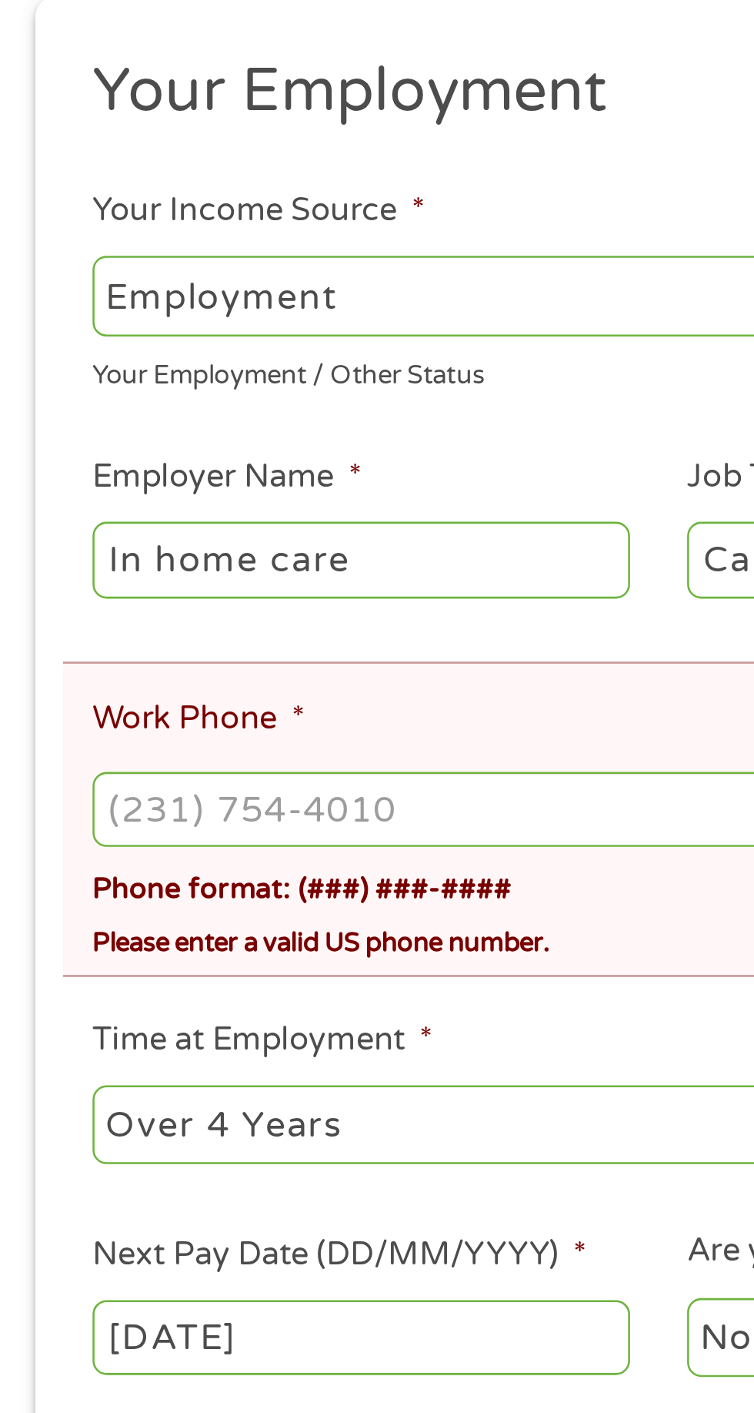
click at [135, 592] on input "Work Phone *" at bounding box center [377, 589] width 682 height 29
type input "[PHONE_NUMBER]"
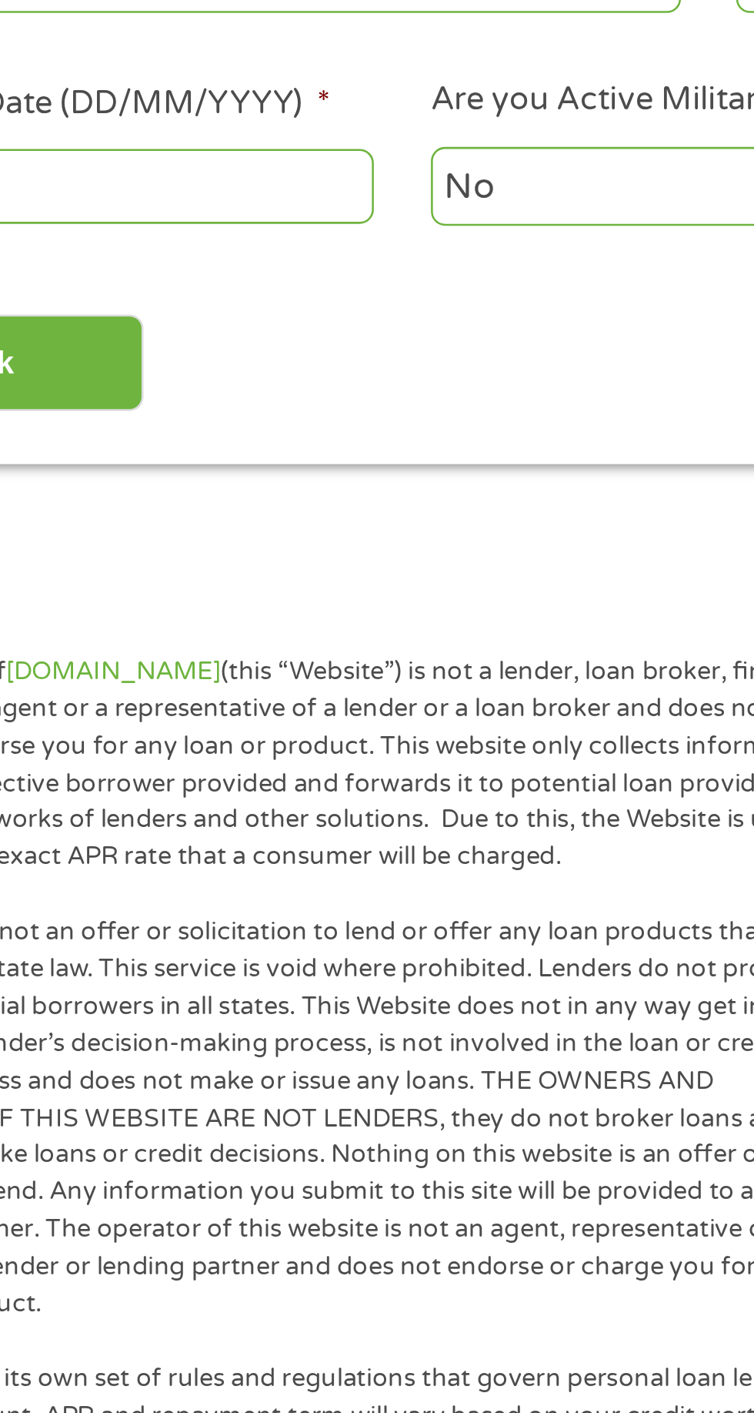
scroll to position [434, 0]
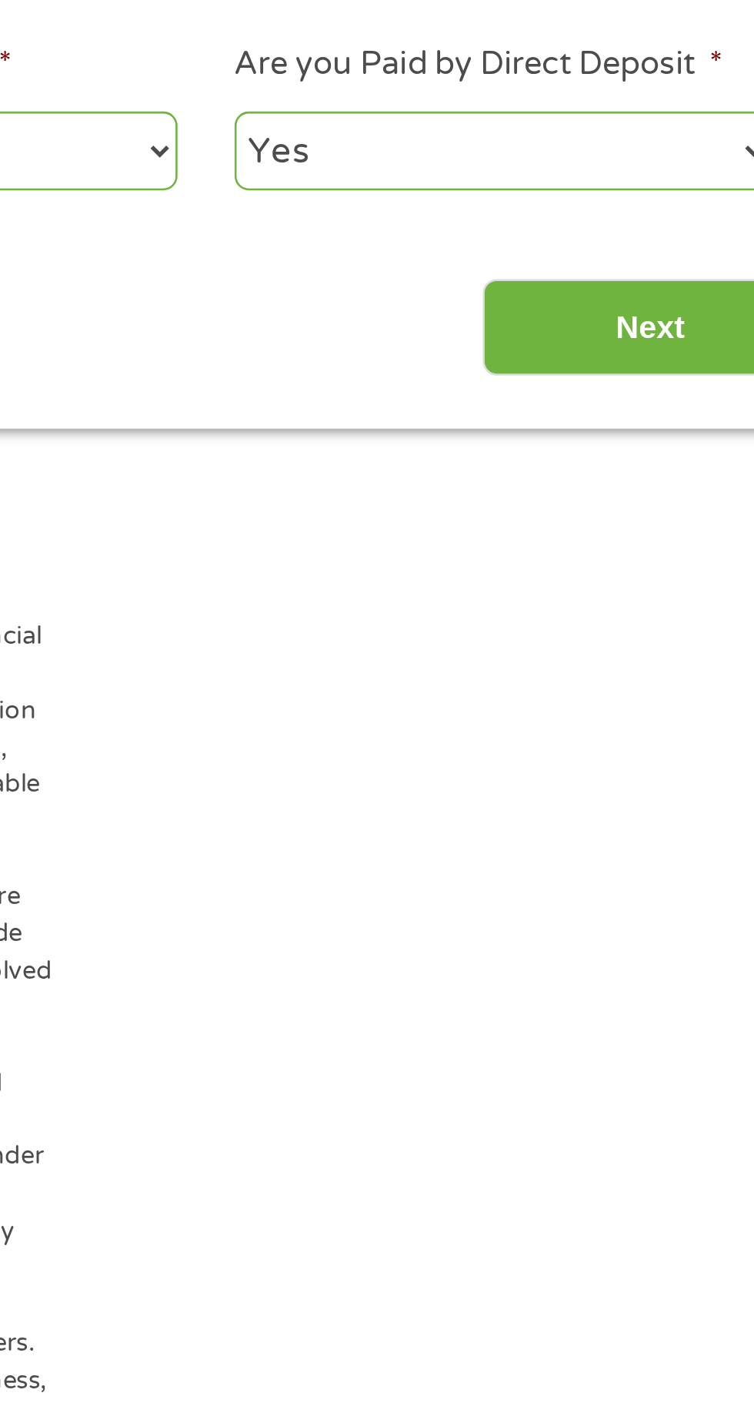
click at [671, 428] on input "Next" at bounding box center [664, 431] width 132 height 38
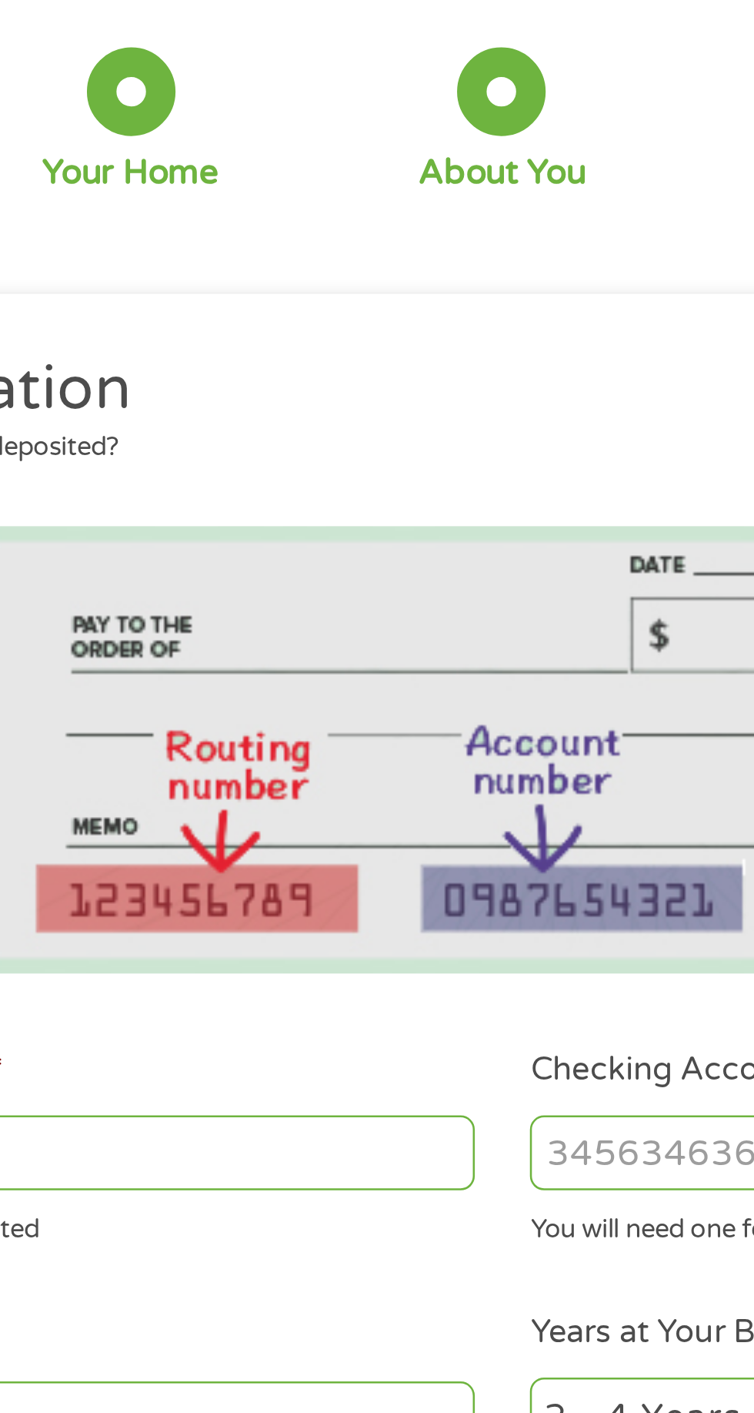
scroll to position [0, 0]
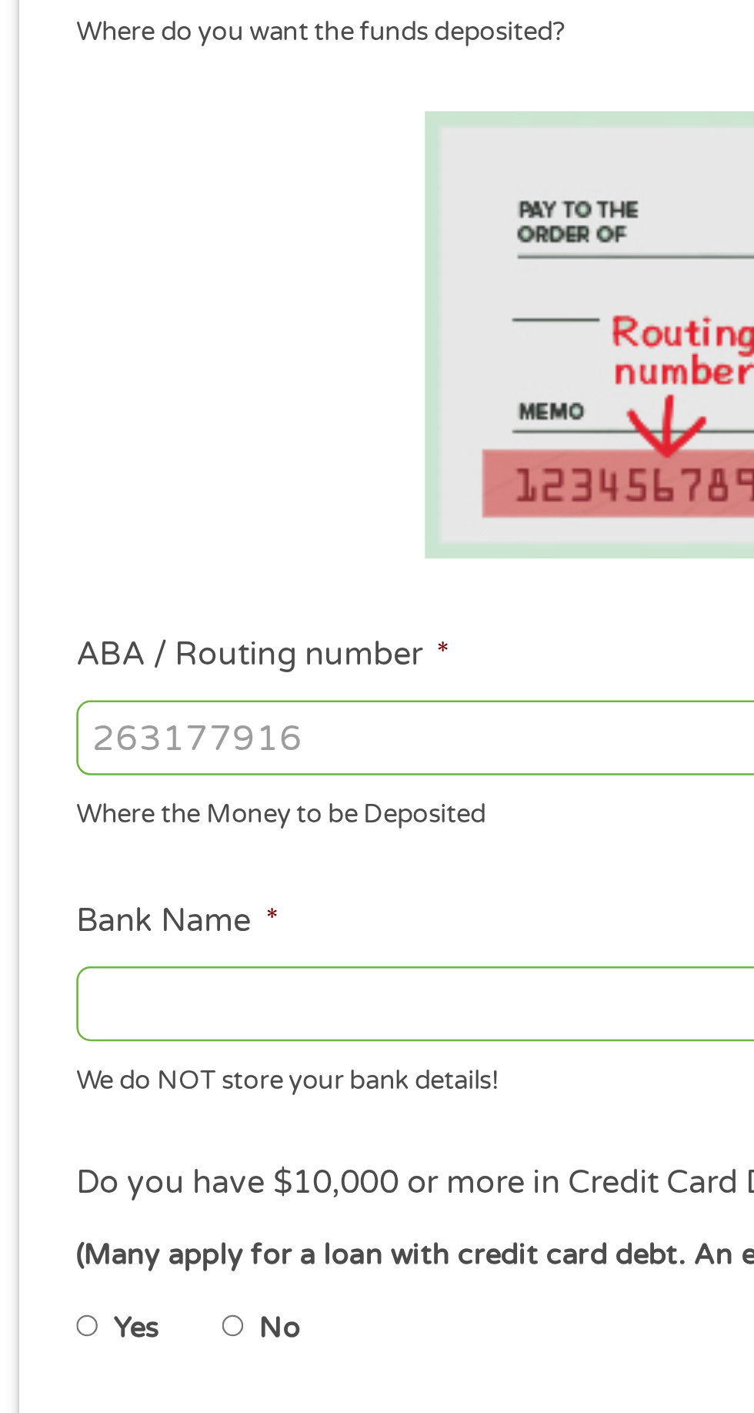
click at [102, 552] on input "ABA / Routing number *" at bounding box center [201, 549] width 330 height 29
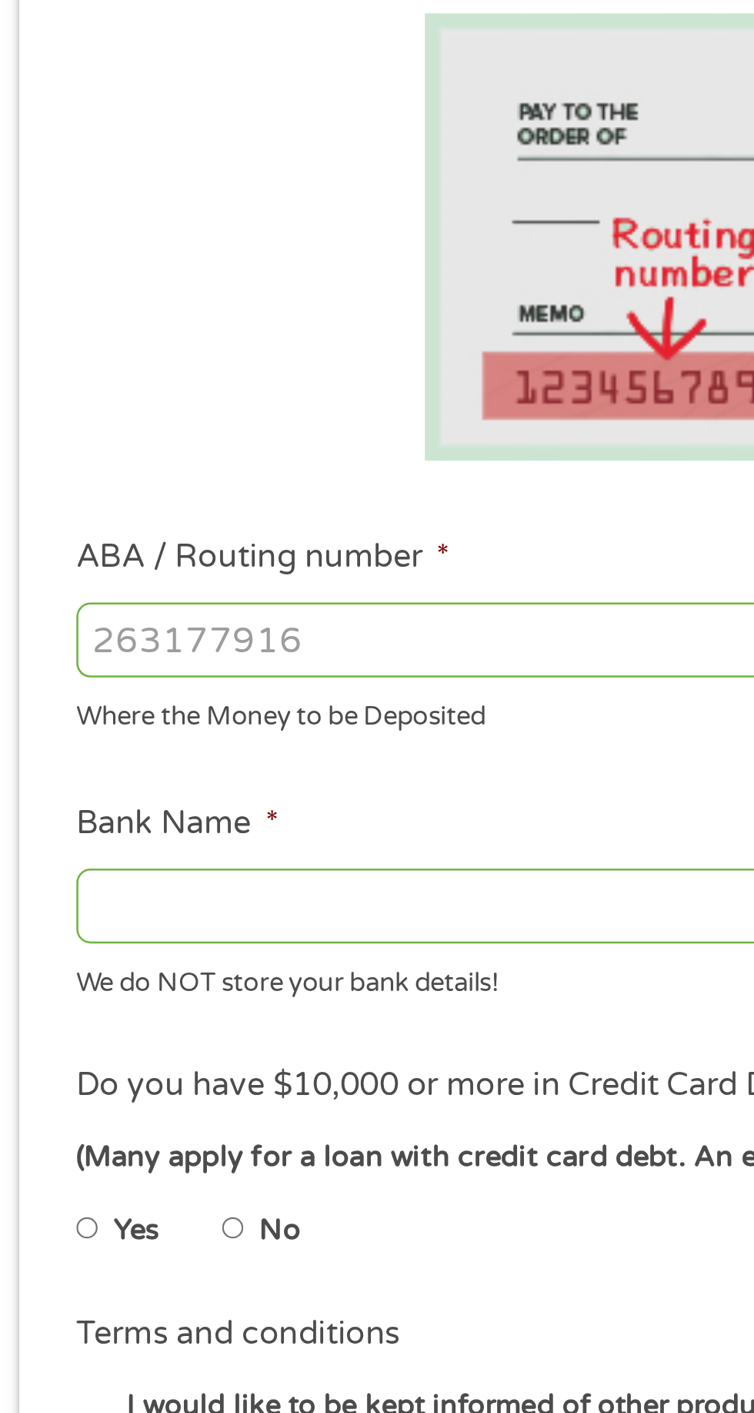
click at [119, 545] on input "ABA / Routing number *" at bounding box center [201, 549] width 330 height 29
type input "121042882"
type input "[PERSON_NAME] FARGO BANK NA"
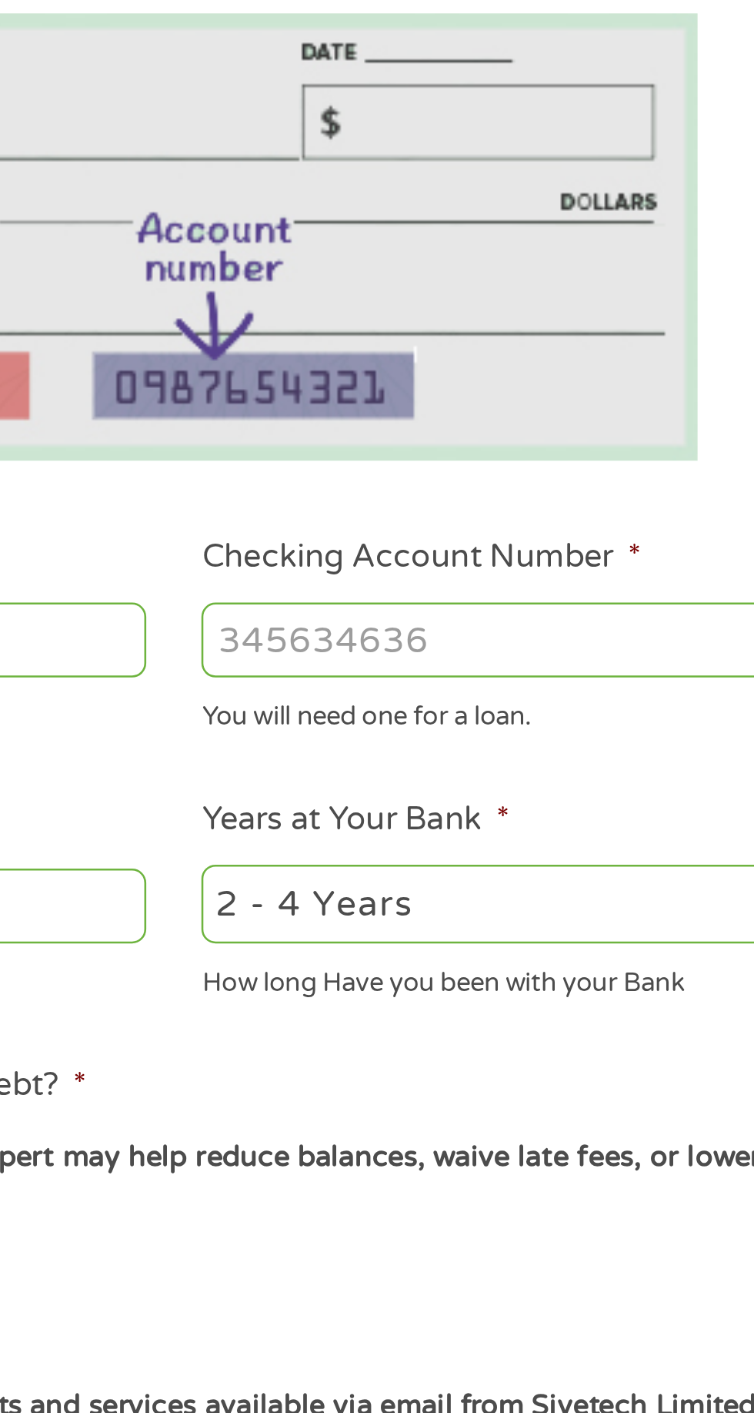
type input "121042882"
click at [507, 550] on input "Checking Account Number *" at bounding box center [553, 549] width 330 height 29
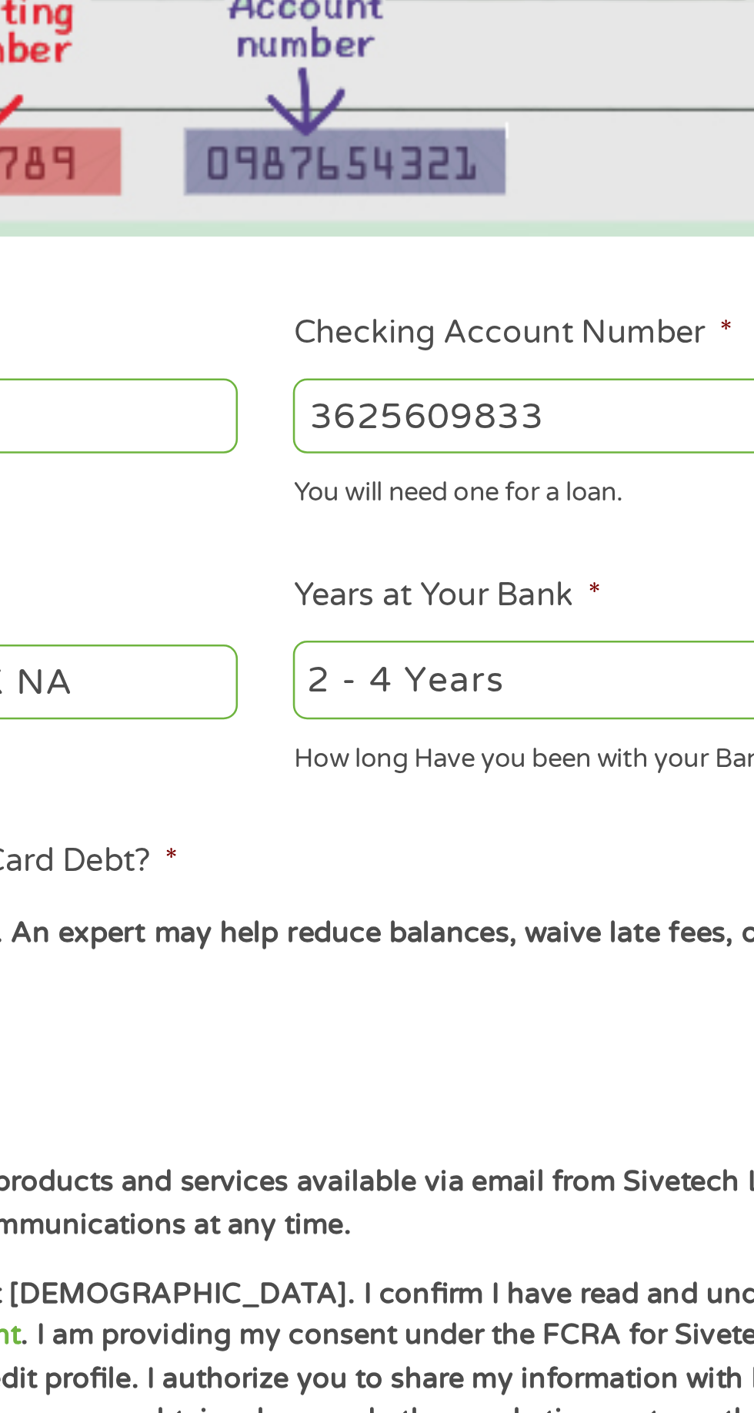
type input "3625609833"
click at [500, 657] on select "2 - 4 Years 6 - 12 Months 1 - 2 Years Over 4 Years" at bounding box center [553, 653] width 330 height 32
select select "12months"
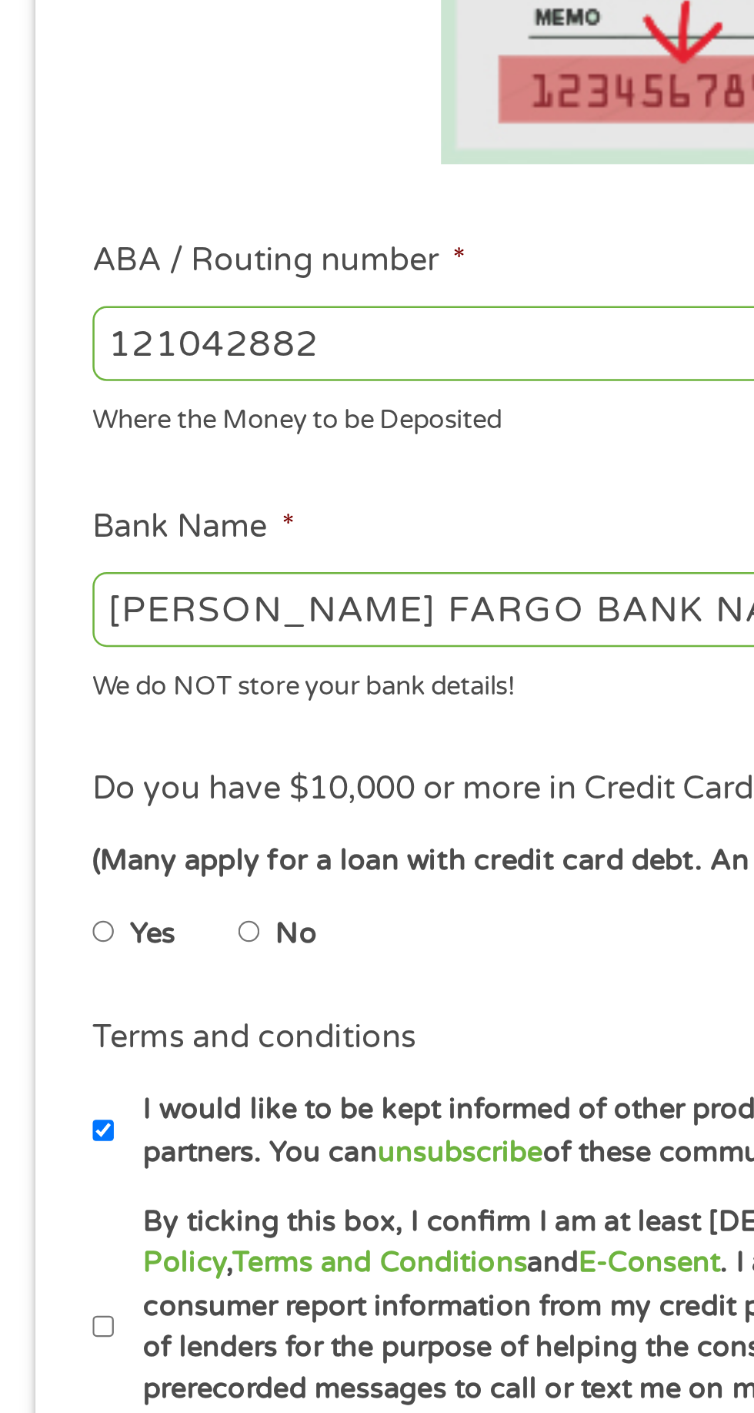
click at [97, 788] on input "No" at bounding box center [97, 780] width 9 height 25
radio input "true"
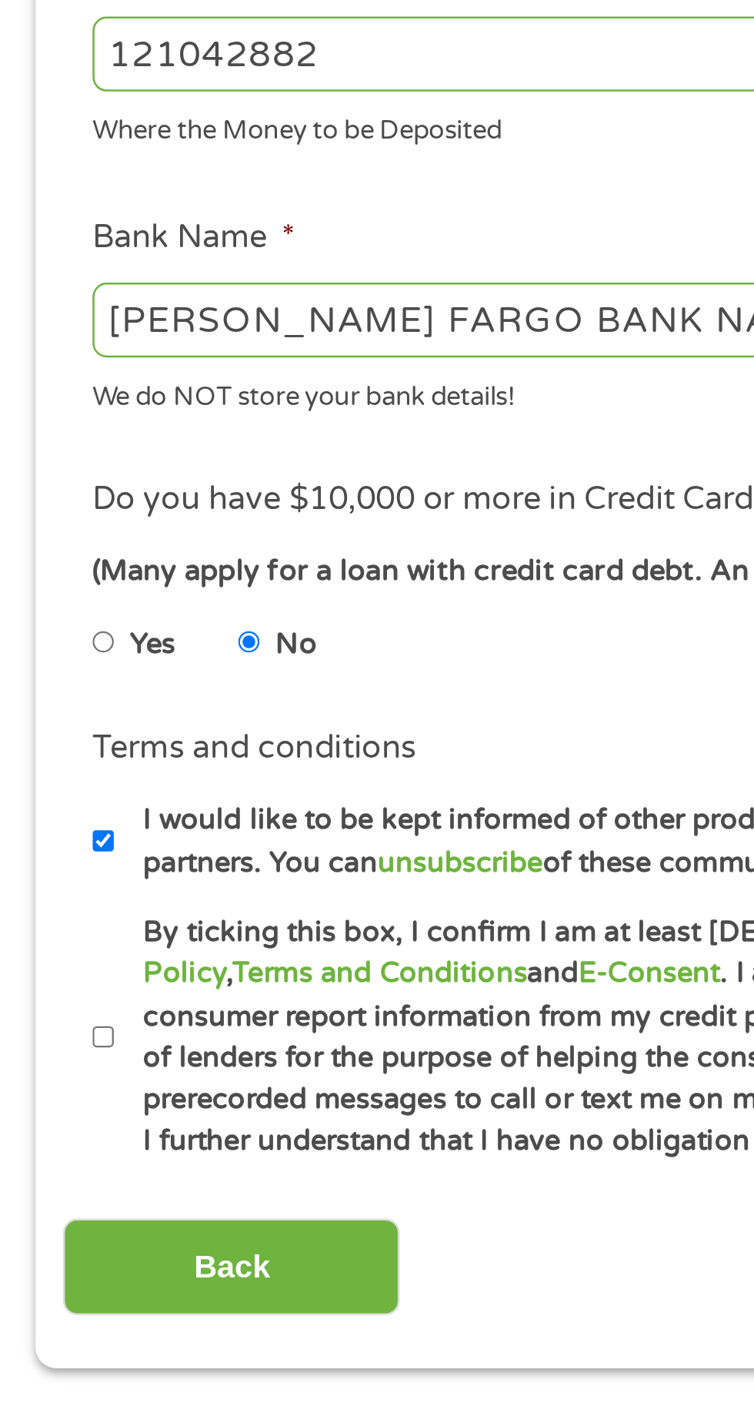
click at [41, 940] on input "By ticking this box, I confirm I am at least [DEMOGRAPHIC_DATA]. I confirm I ha…" at bounding box center [40, 934] width 9 height 25
checkbox input "true"
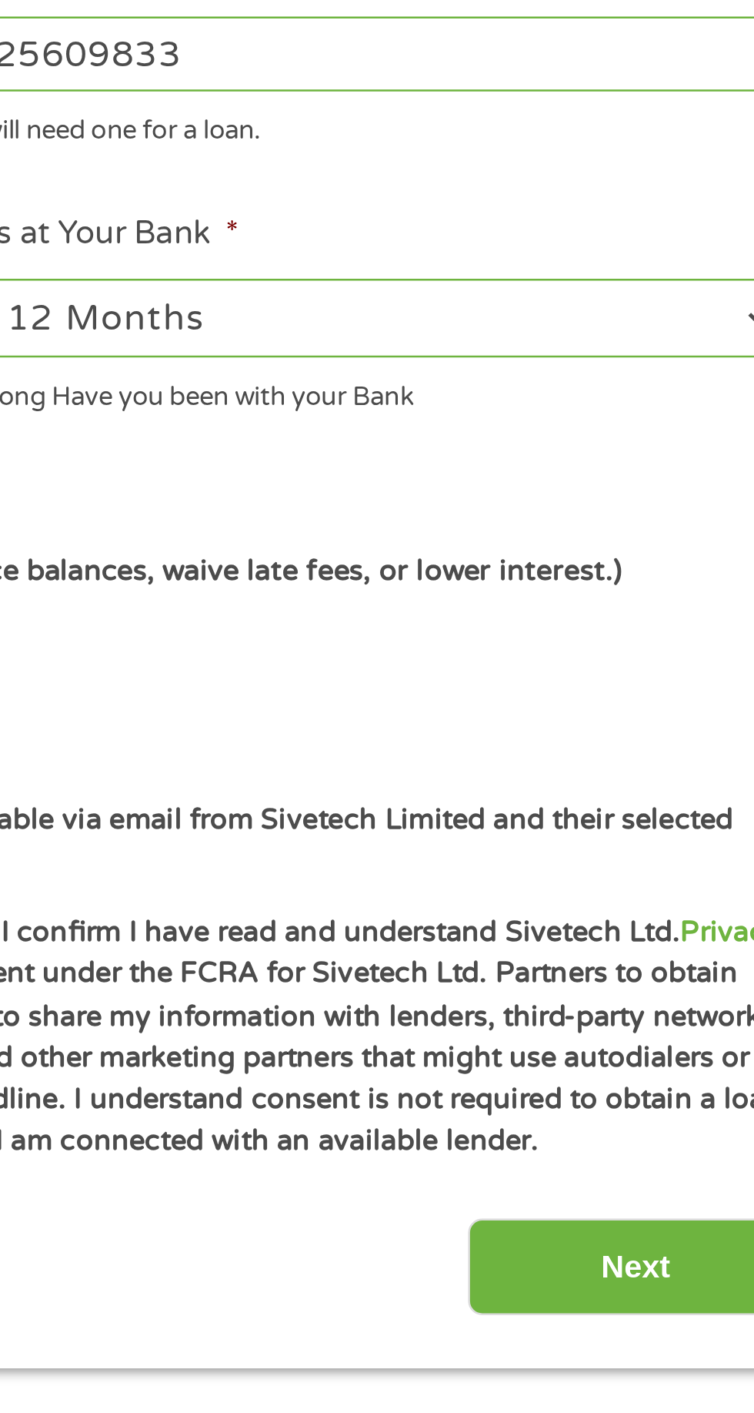
click at [664, 1029] on input "Next" at bounding box center [664, 1024] width 132 height 38
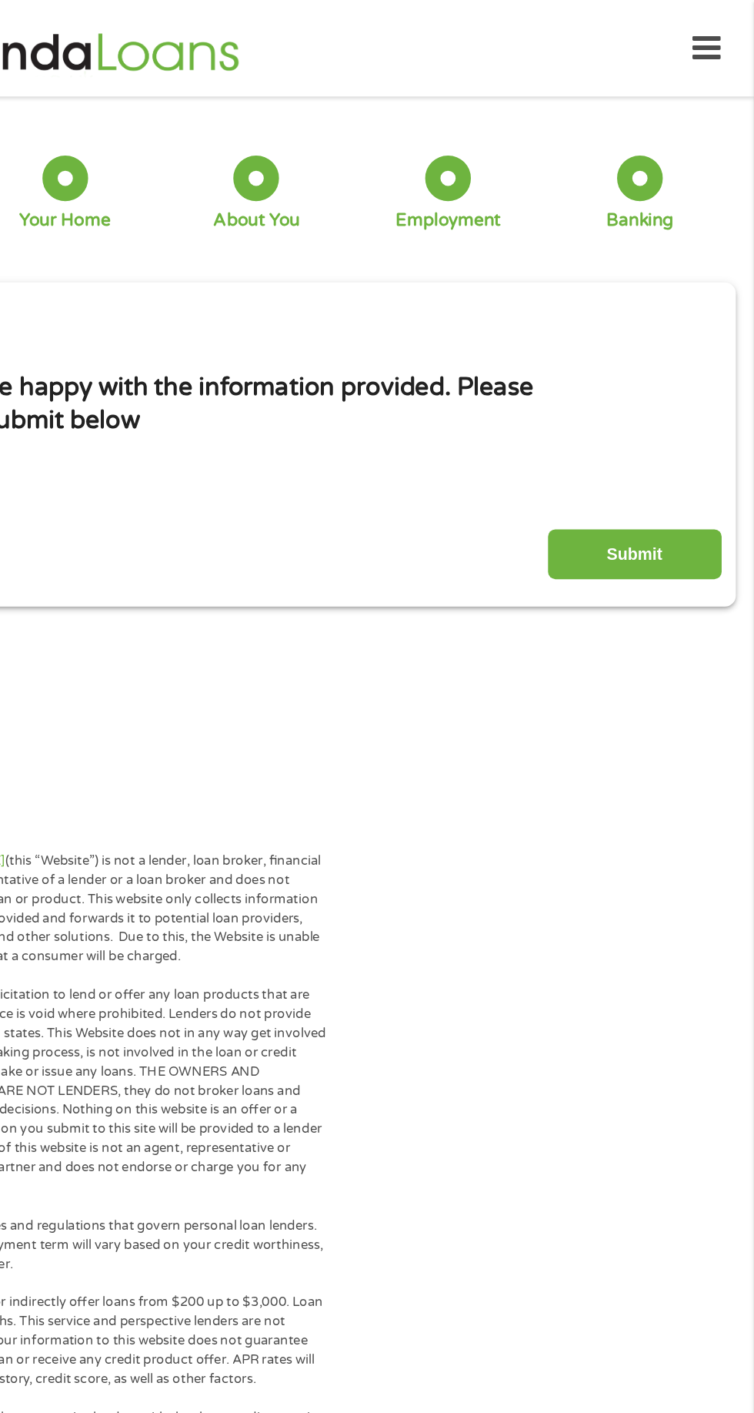
click at [687, 425] on input "Submit" at bounding box center [664, 420] width 132 height 38
